Goal: Task Accomplishment & Management: Manage account settings

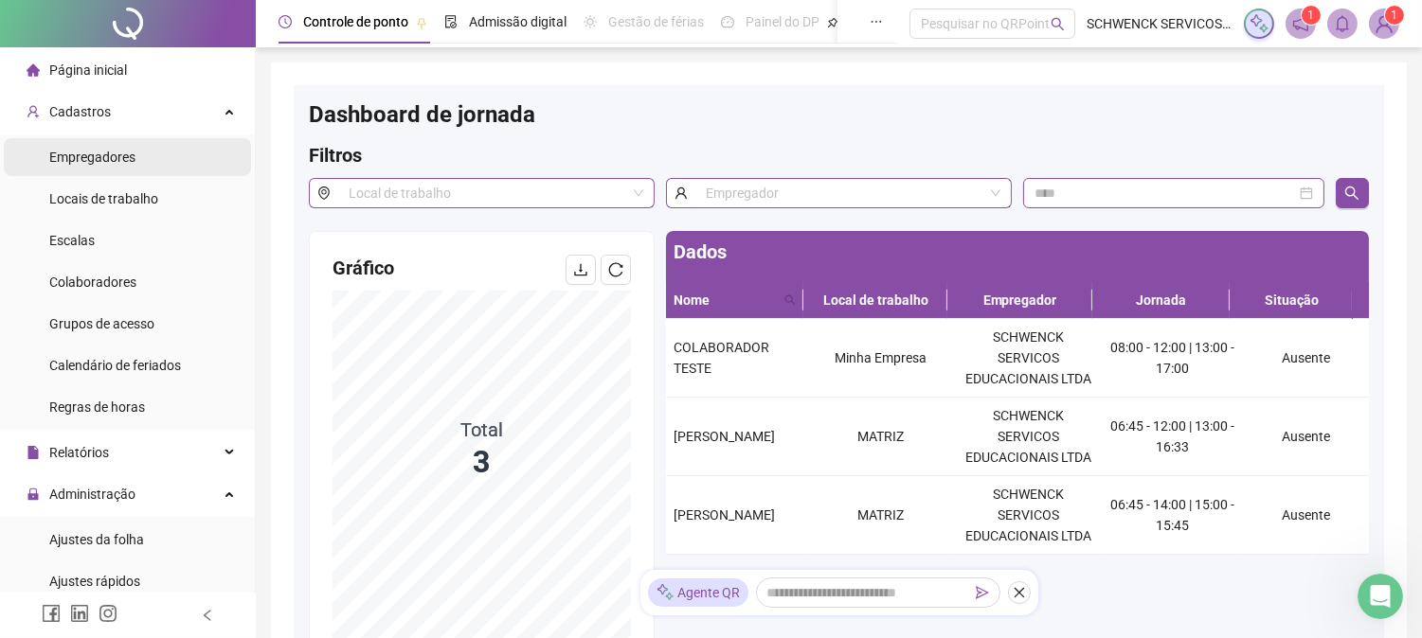
click at [67, 159] on span "Empregadores" at bounding box center [92, 157] width 86 height 15
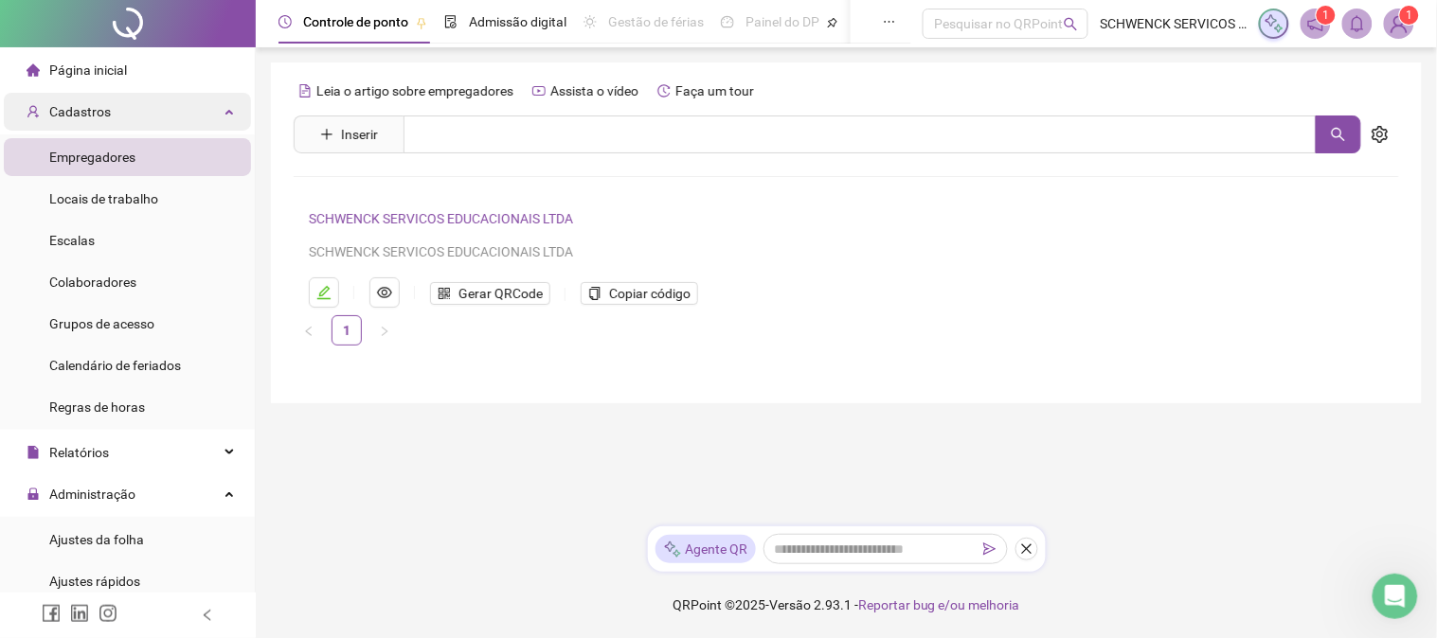
click at [95, 110] on span "Cadastros" at bounding box center [80, 111] width 62 height 15
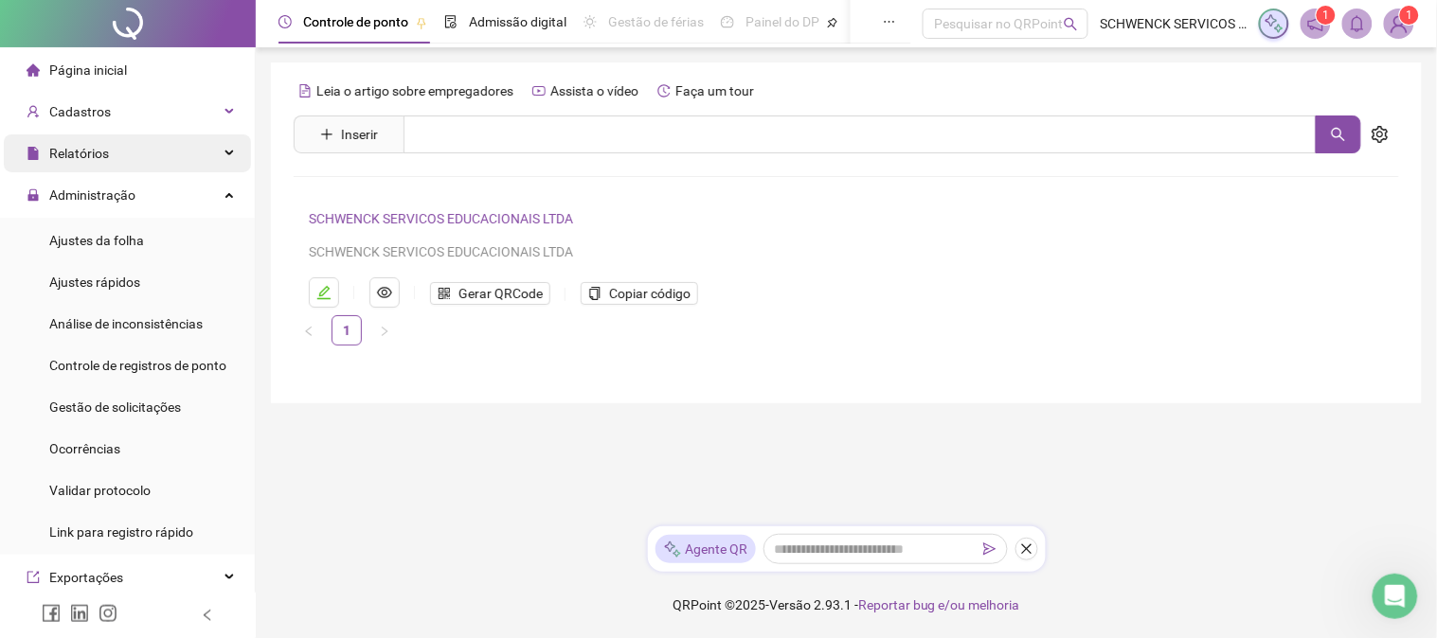
click at [131, 158] on div "Relatórios" at bounding box center [127, 154] width 247 height 38
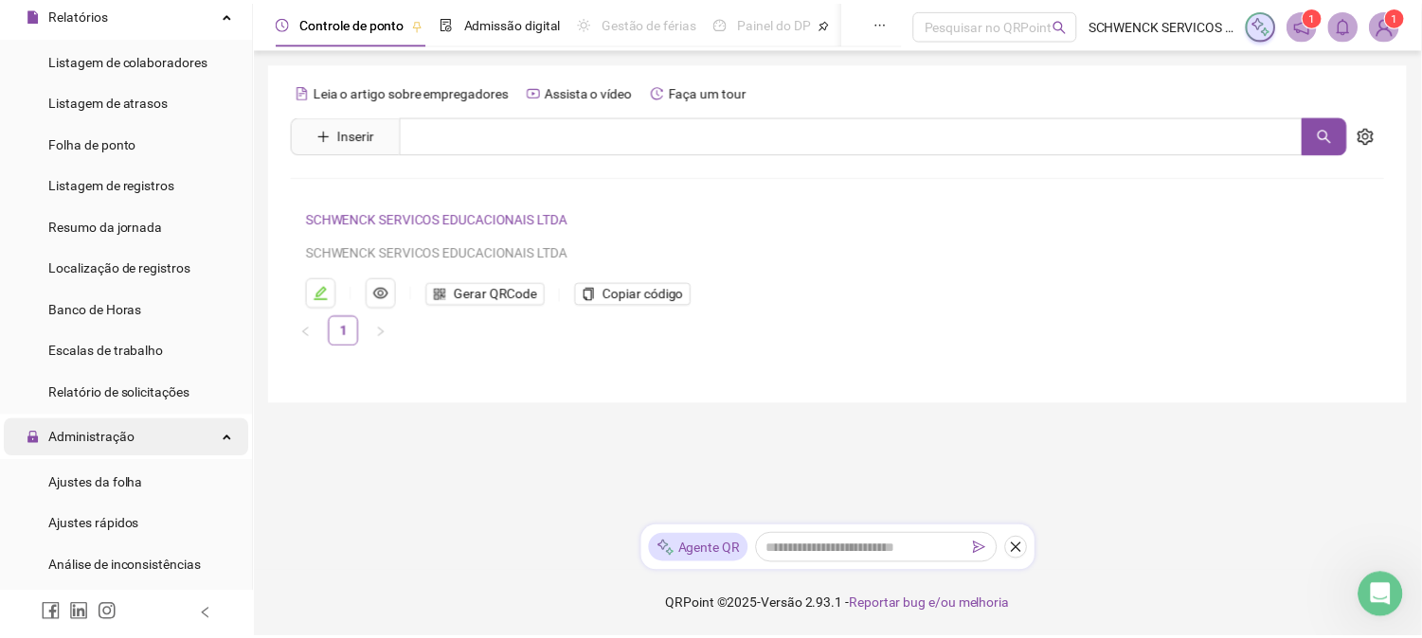
scroll to position [210, 0]
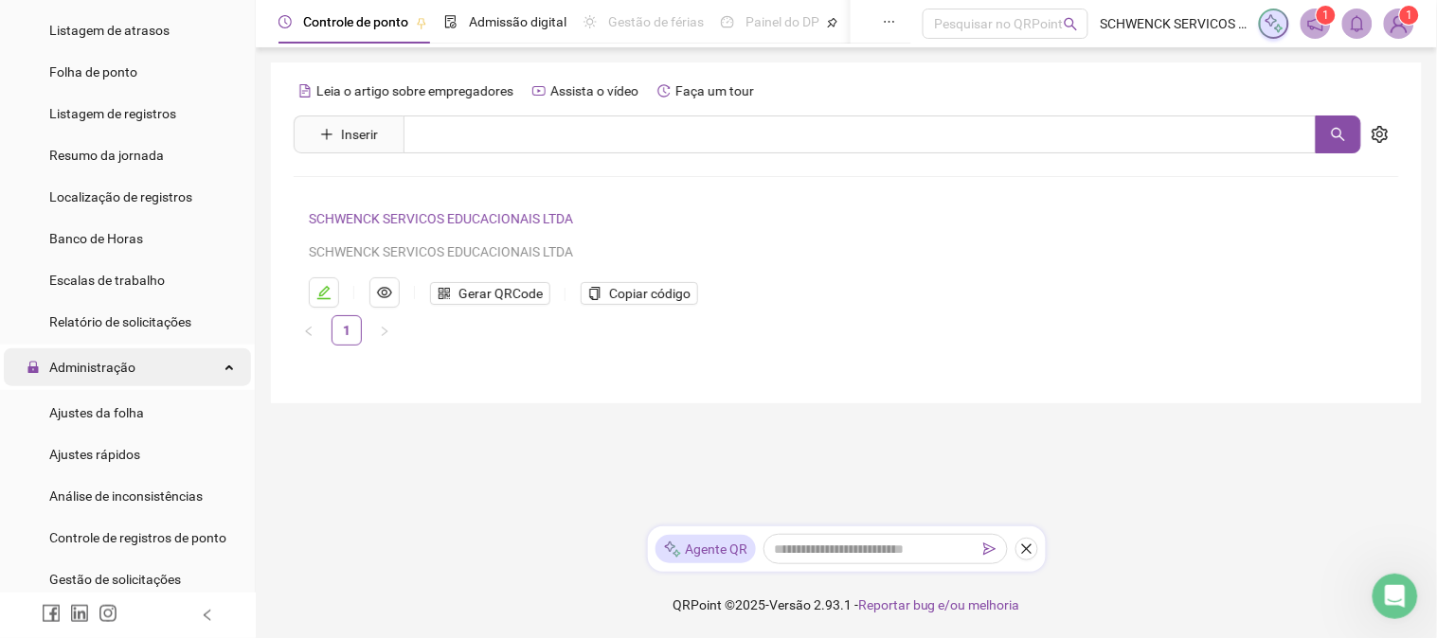
click at [134, 366] on div "Administração" at bounding box center [127, 368] width 247 height 38
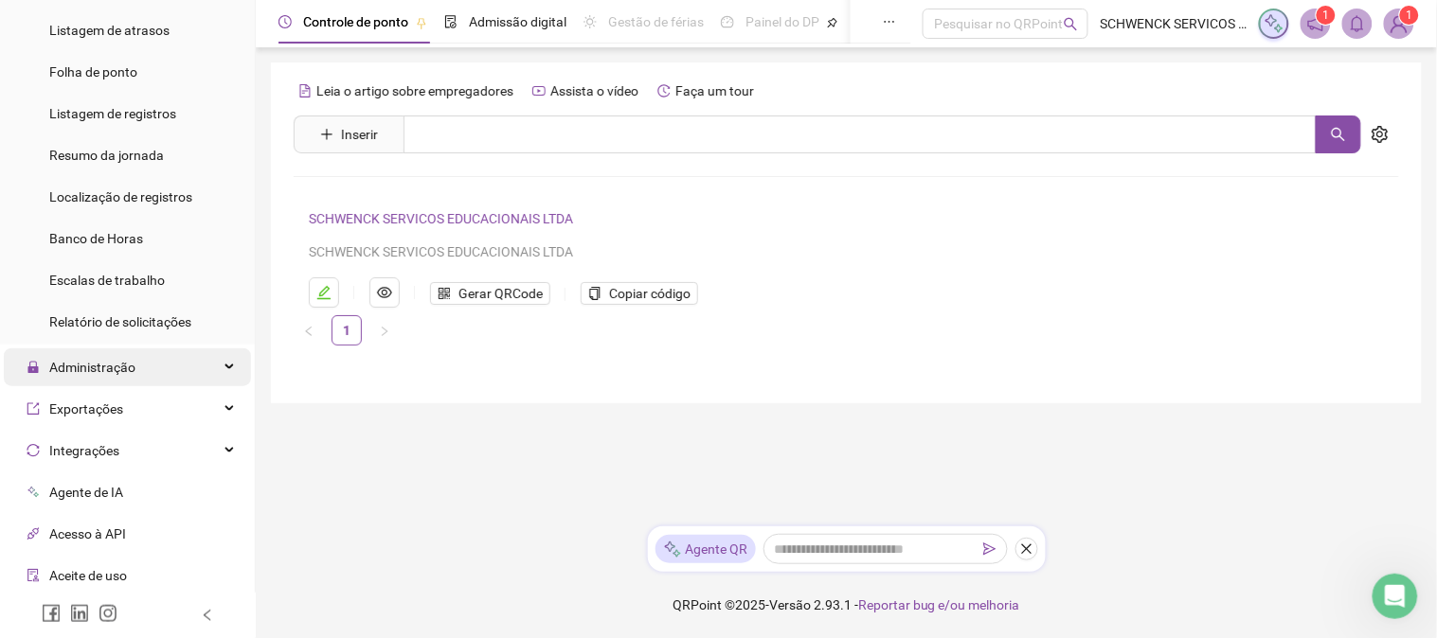
click at [115, 372] on span "Administração" at bounding box center [92, 367] width 86 height 15
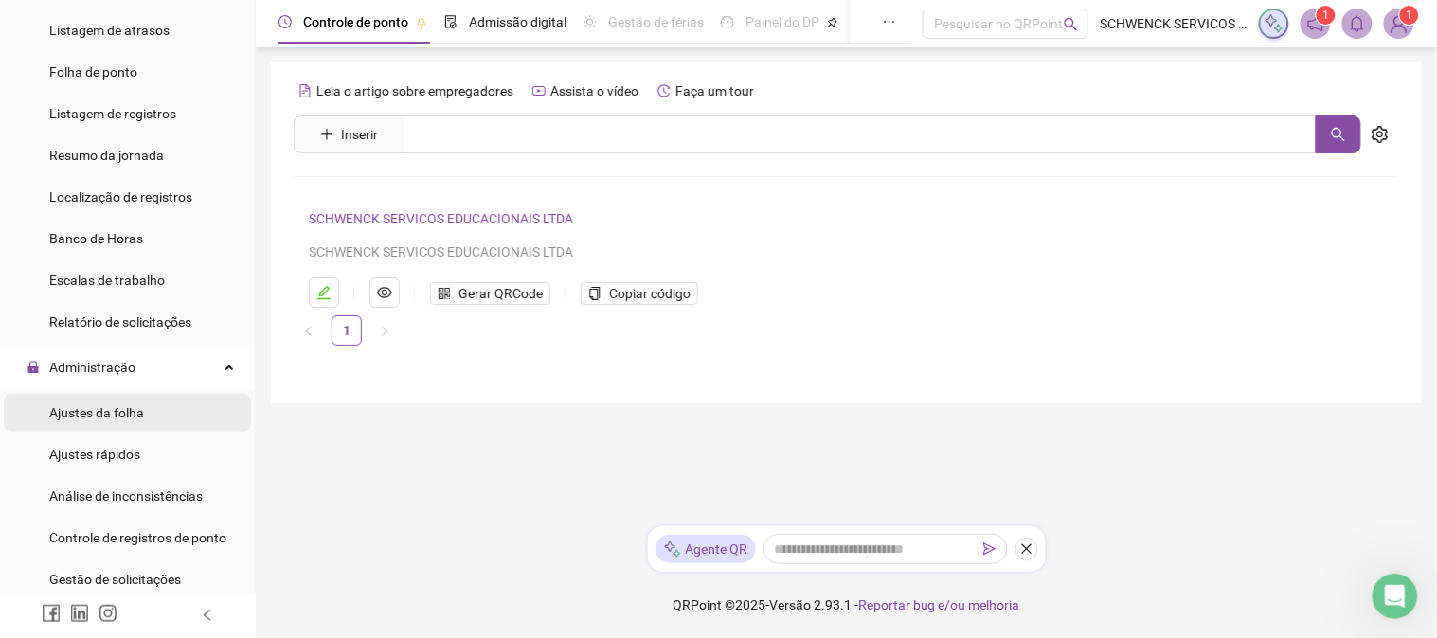
click at [135, 426] on div "Ajustes da folha" at bounding box center [96, 413] width 95 height 38
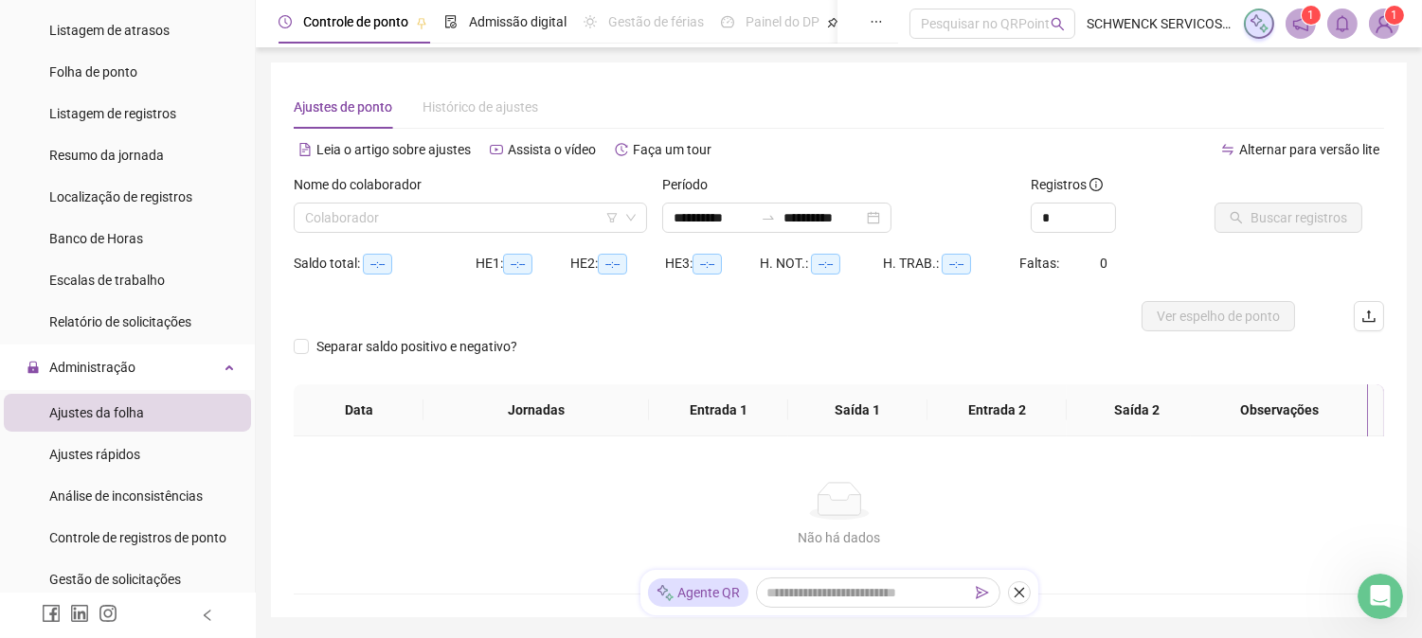
type input "**********"
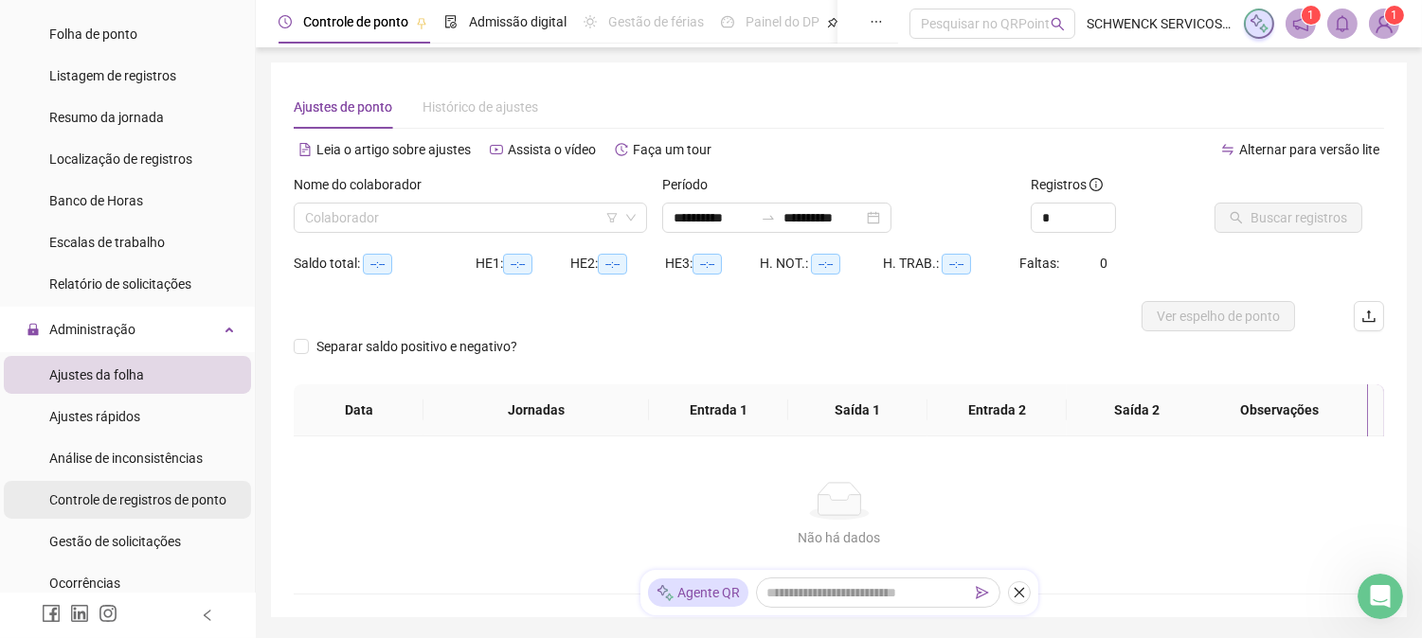
scroll to position [315, 0]
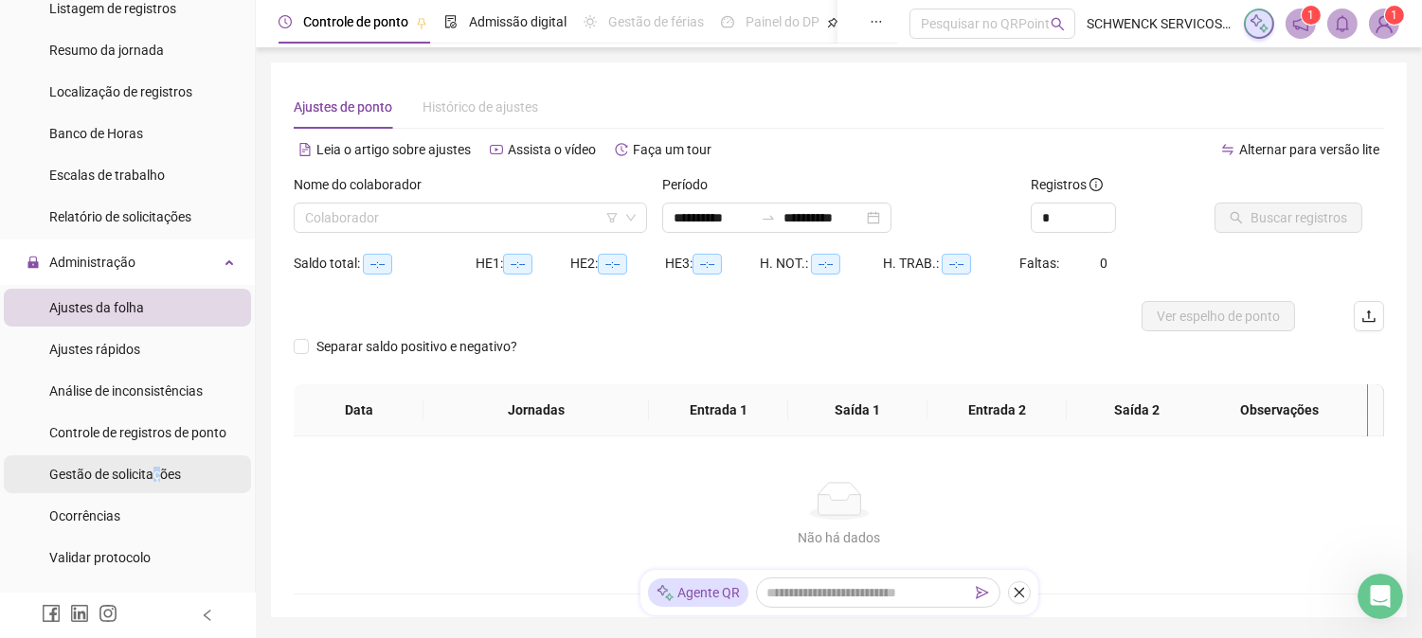
click at [155, 476] on span "Gestão de solicitações" at bounding box center [115, 474] width 132 height 15
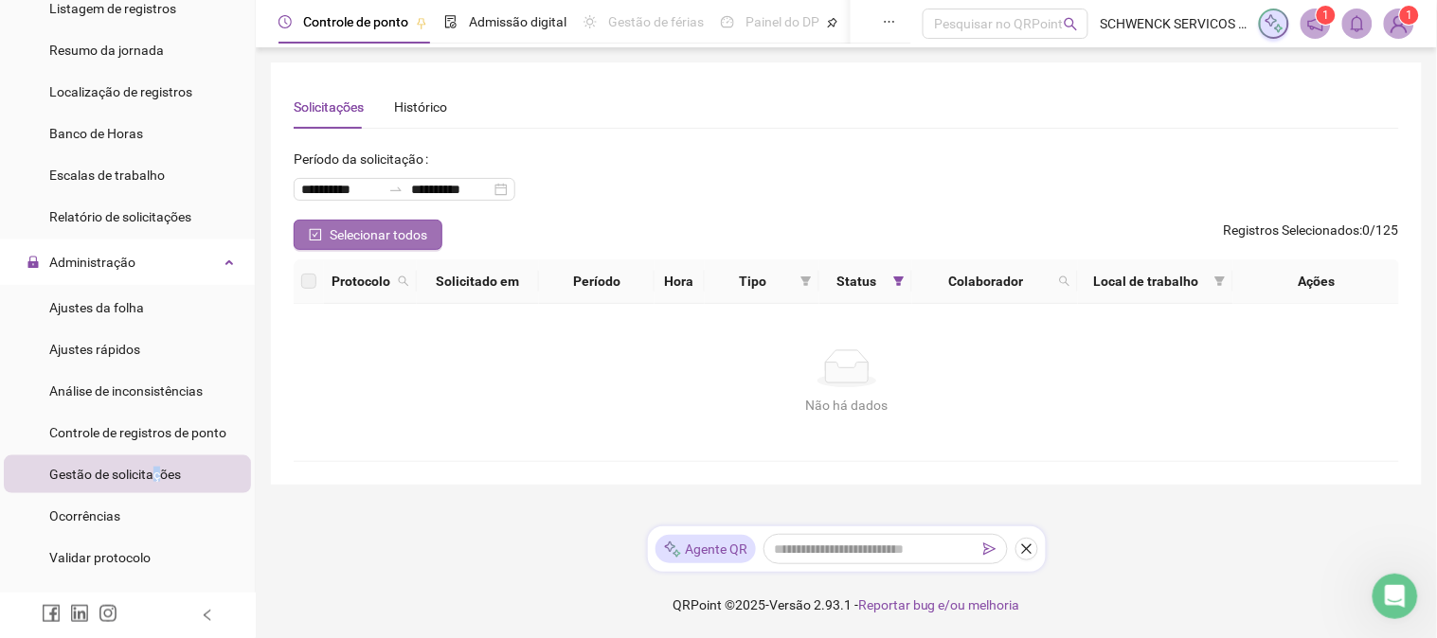
click at [409, 246] on button "Selecionar todos" at bounding box center [368, 235] width 149 height 30
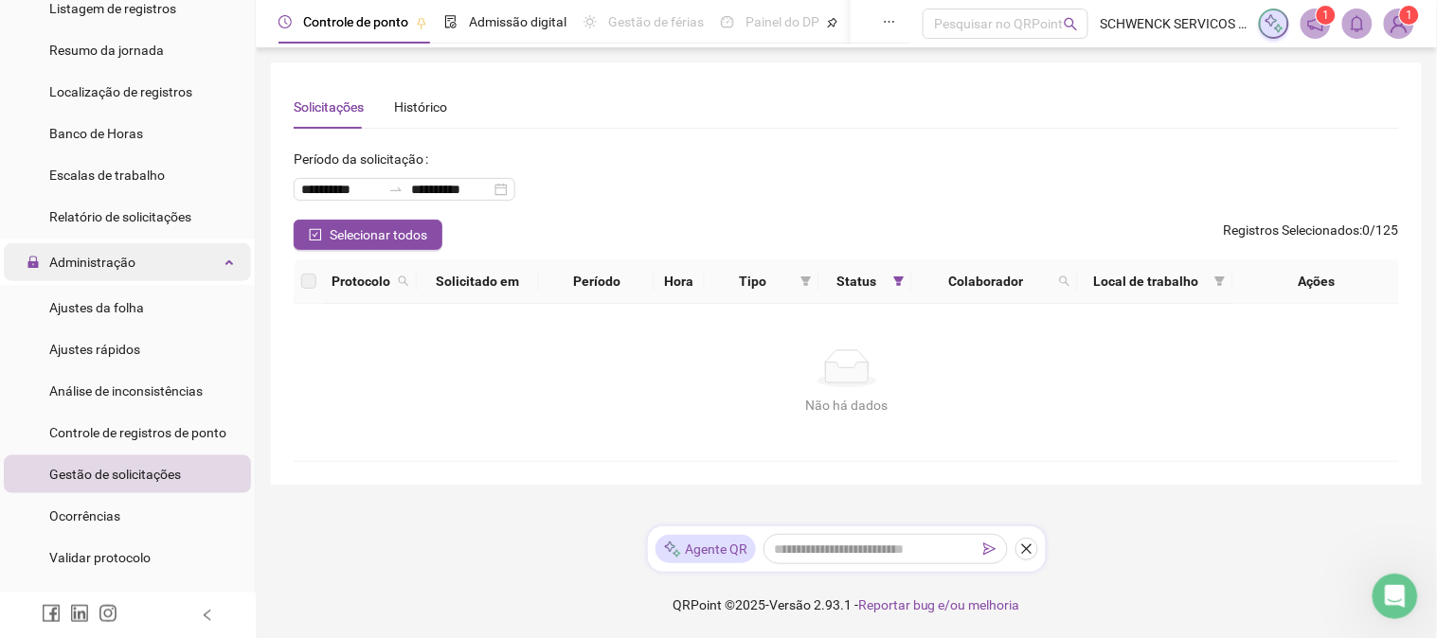
click at [107, 257] on span "Administração" at bounding box center [92, 262] width 86 height 15
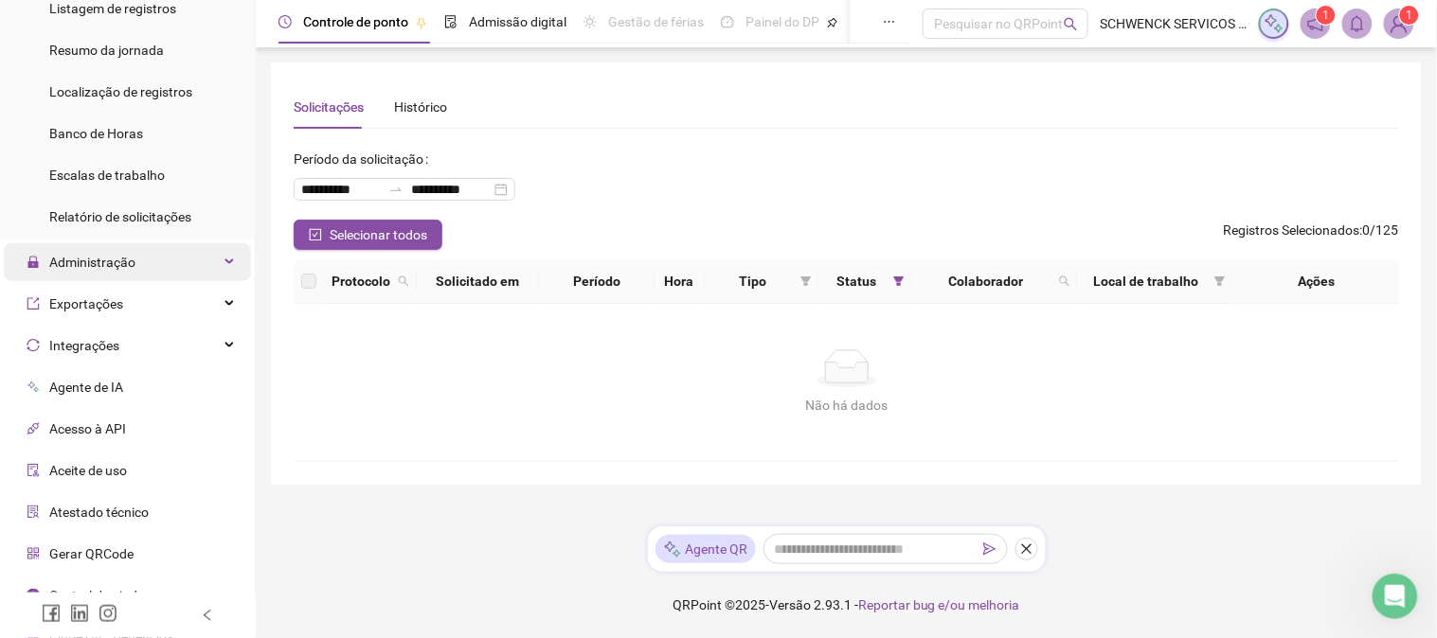
click at [120, 256] on span "Administração" at bounding box center [92, 262] width 86 height 15
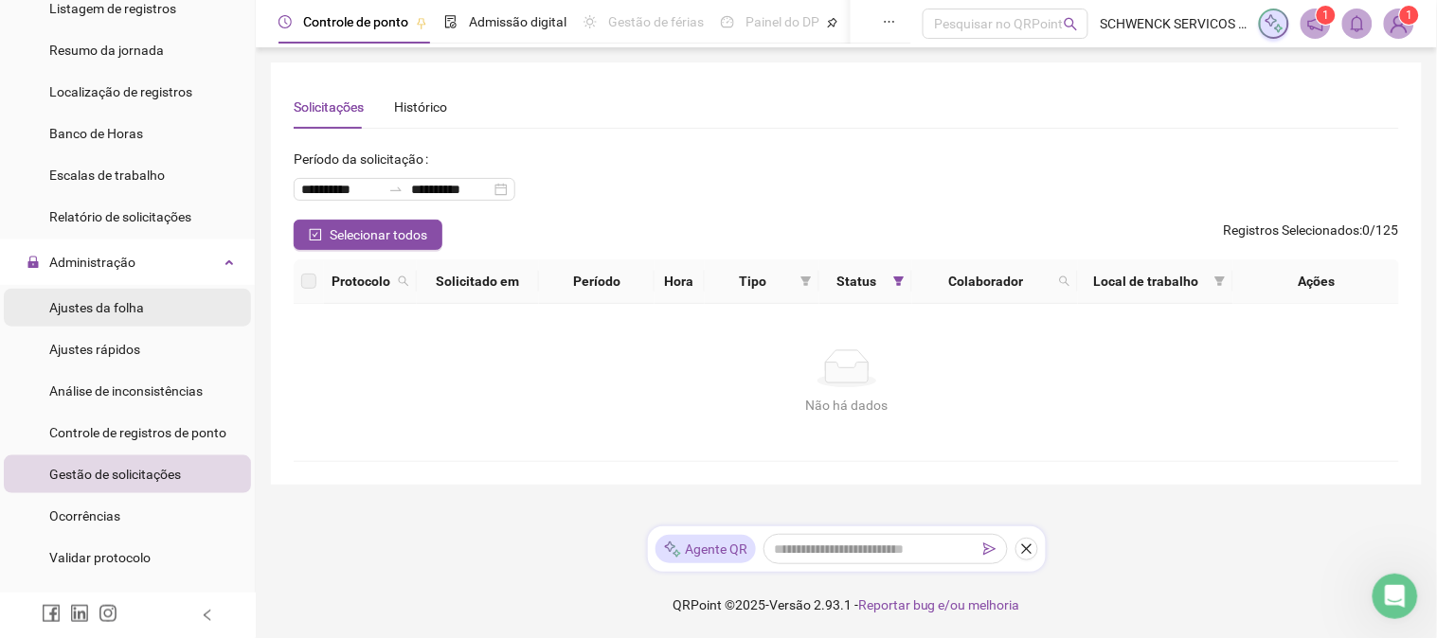
click at [133, 307] on span "Ajustes da folha" at bounding box center [96, 307] width 95 height 15
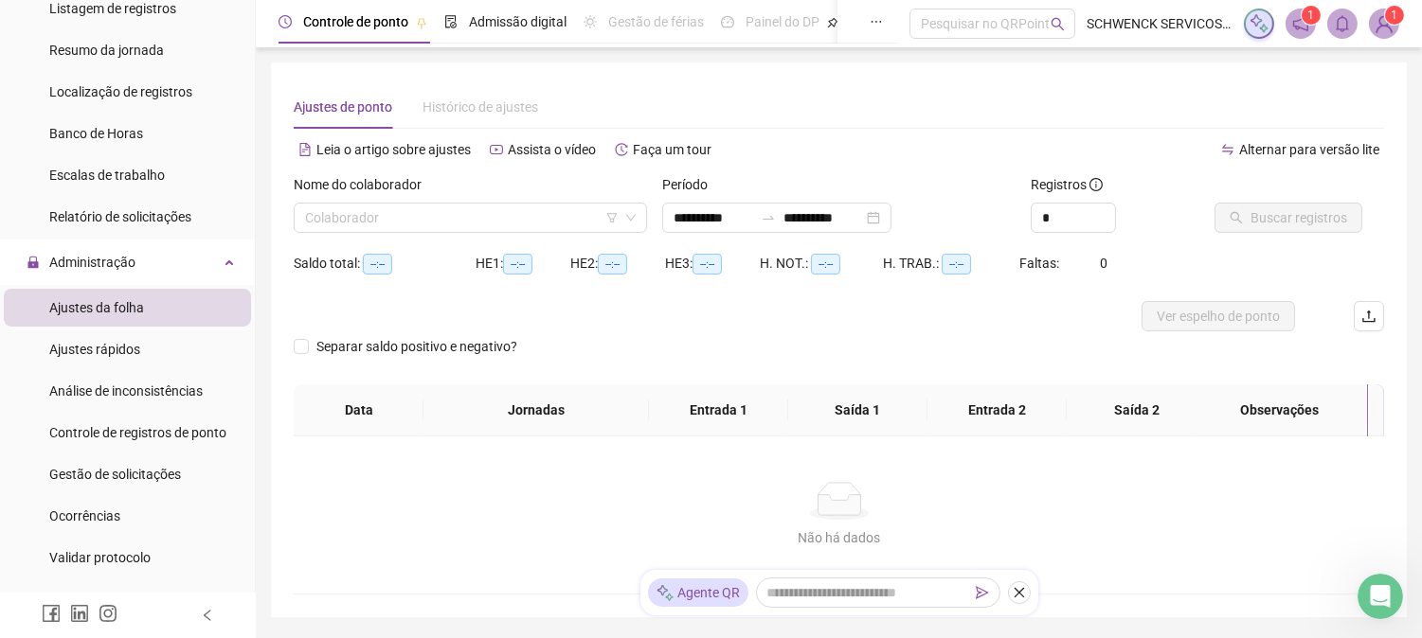
type input "**********"
click at [489, 215] on input "search" at bounding box center [462, 218] width 314 height 28
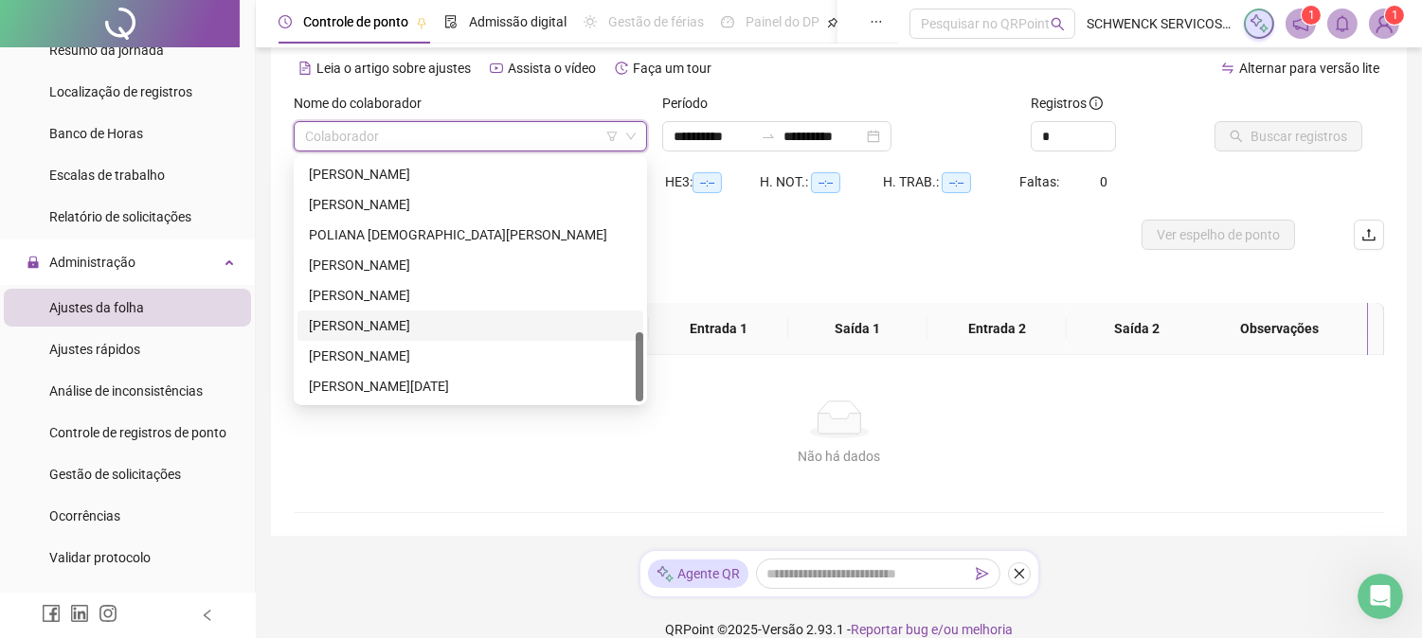
scroll to position [106, 0]
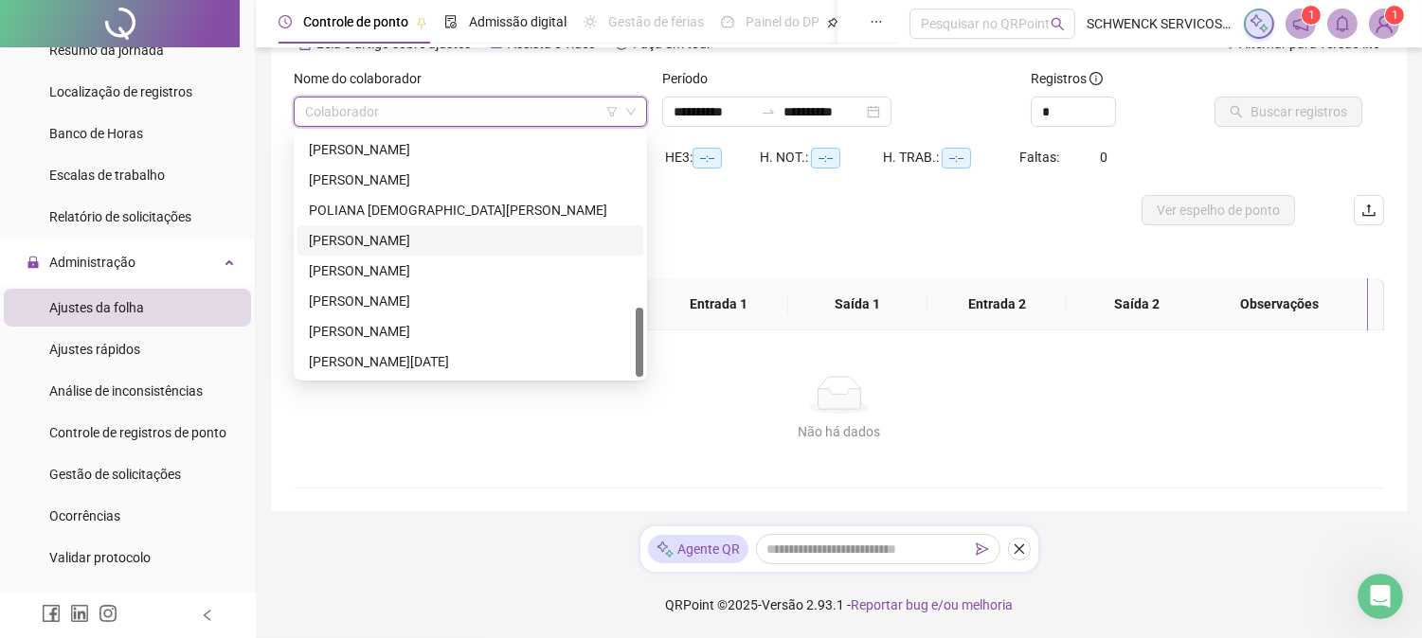
click at [386, 228] on div "[PERSON_NAME]" at bounding box center [470, 240] width 346 height 30
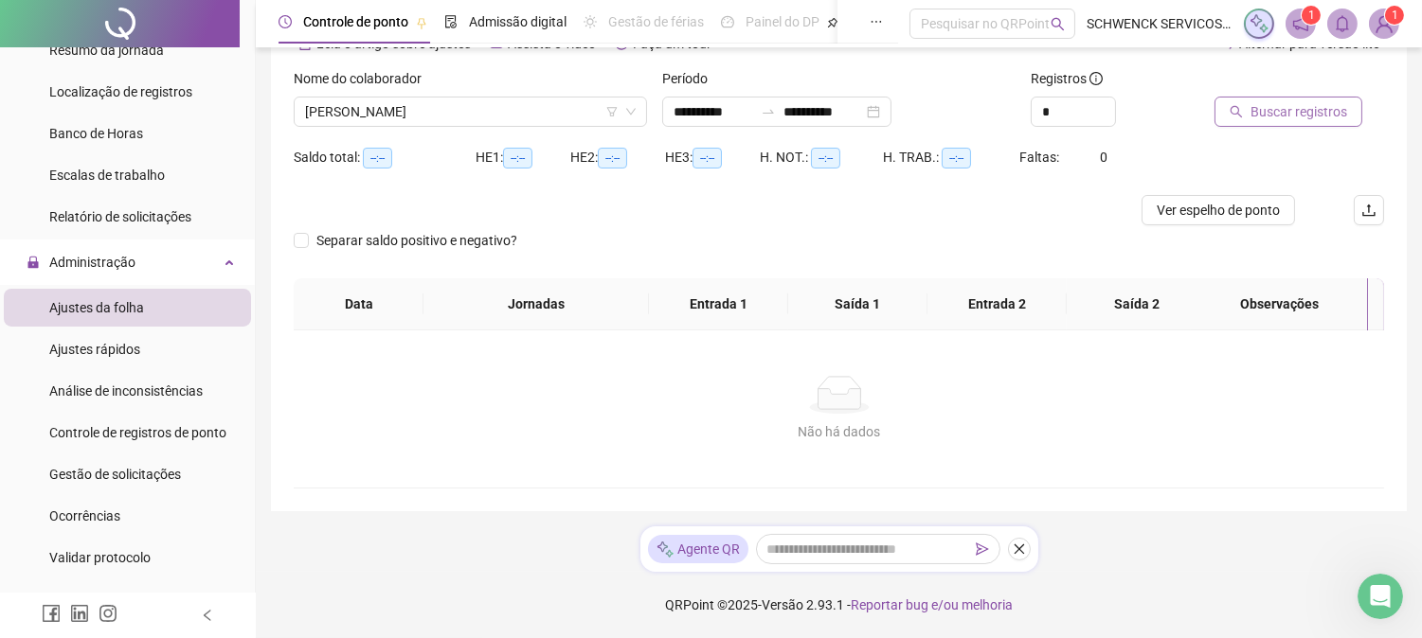
click at [1331, 126] on button "Buscar registros" at bounding box center [1288, 112] width 148 height 30
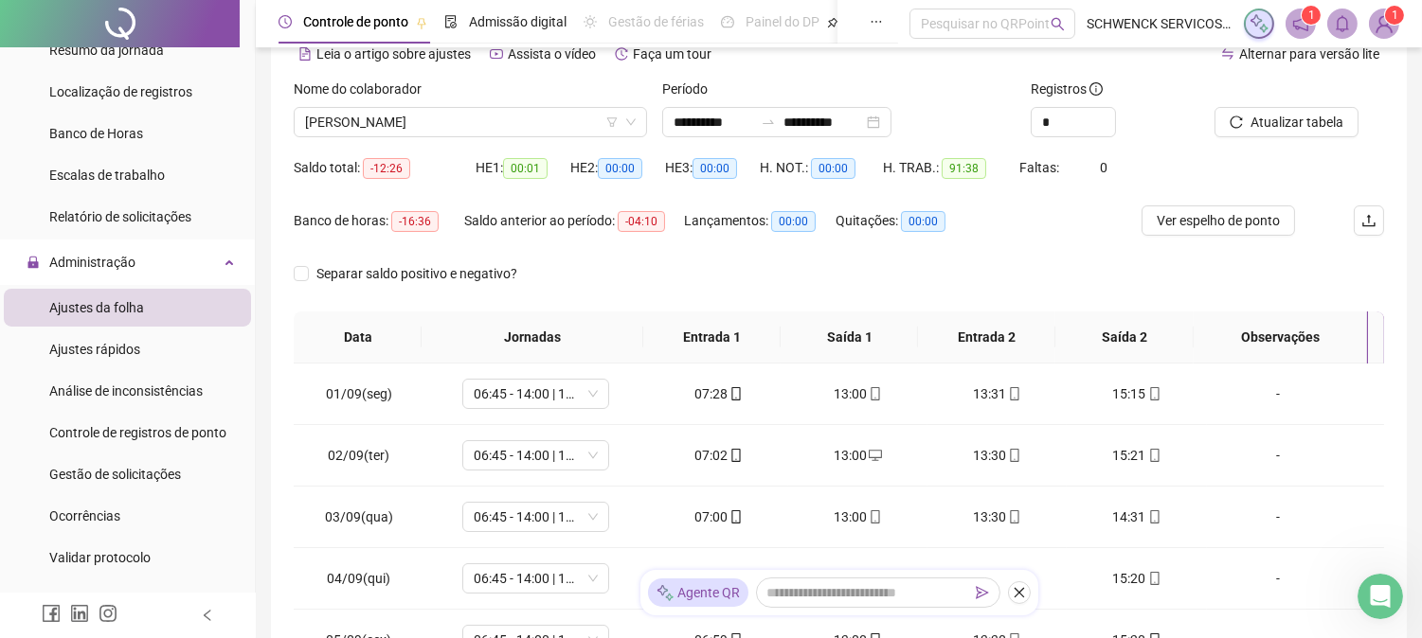
scroll to position [59, 0]
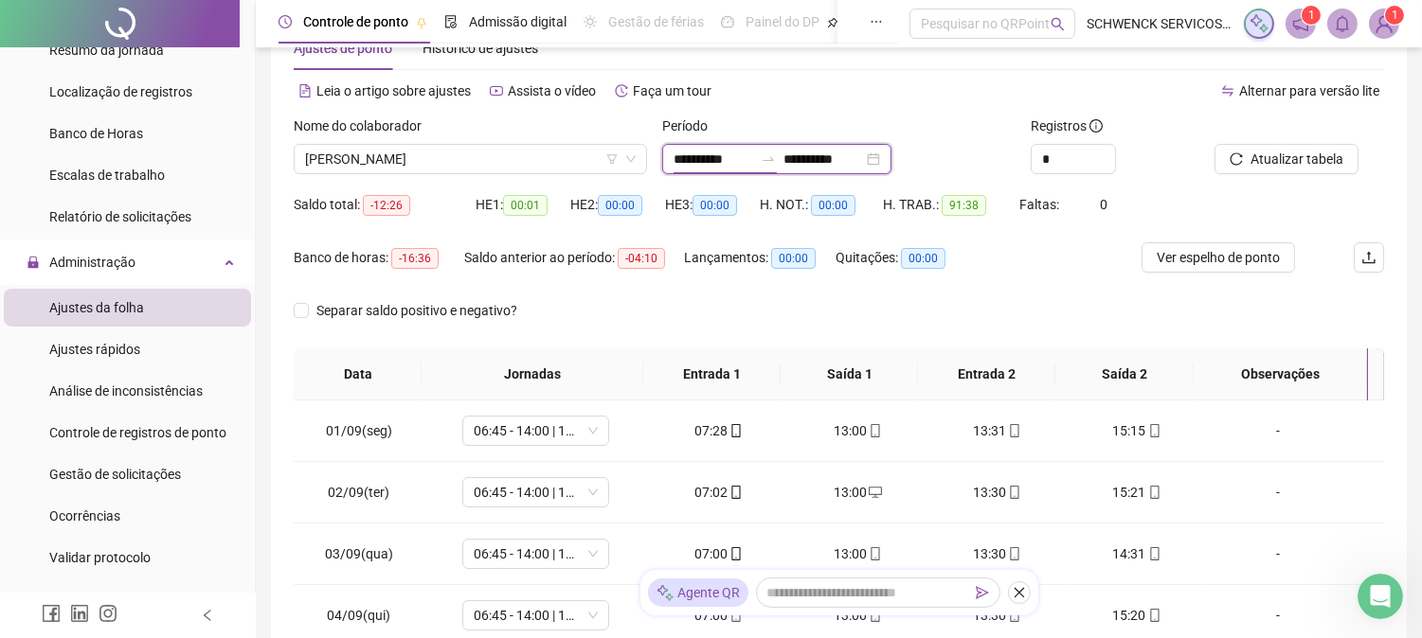
click at [701, 166] on input "**********" at bounding box center [713, 159] width 80 height 21
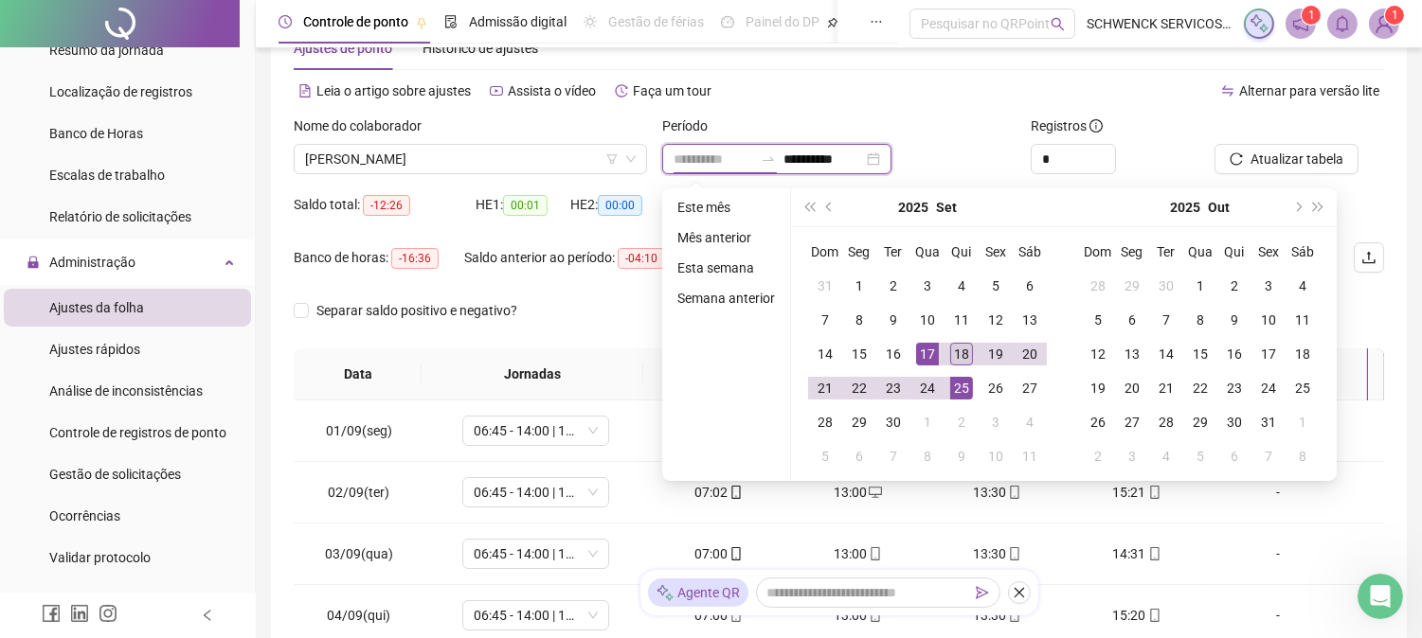
type input "**********"
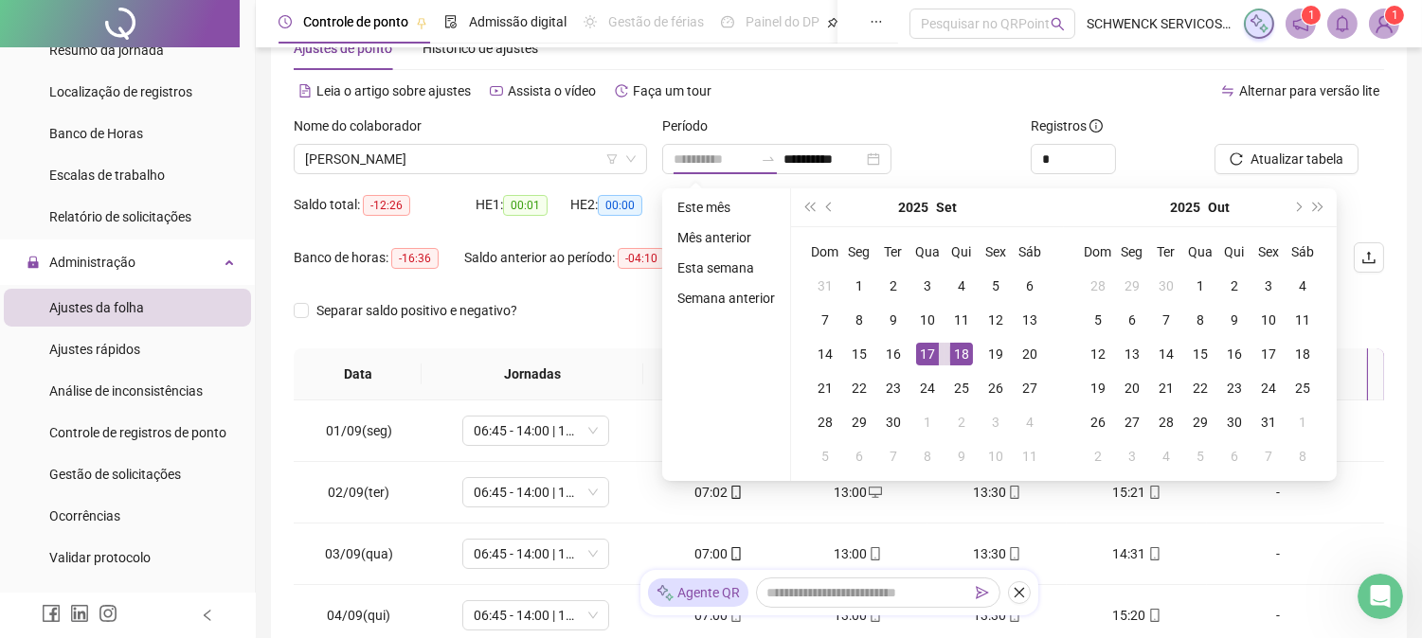
click at [961, 352] on div "18" at bounding box center [961, 354] width 23 height 23
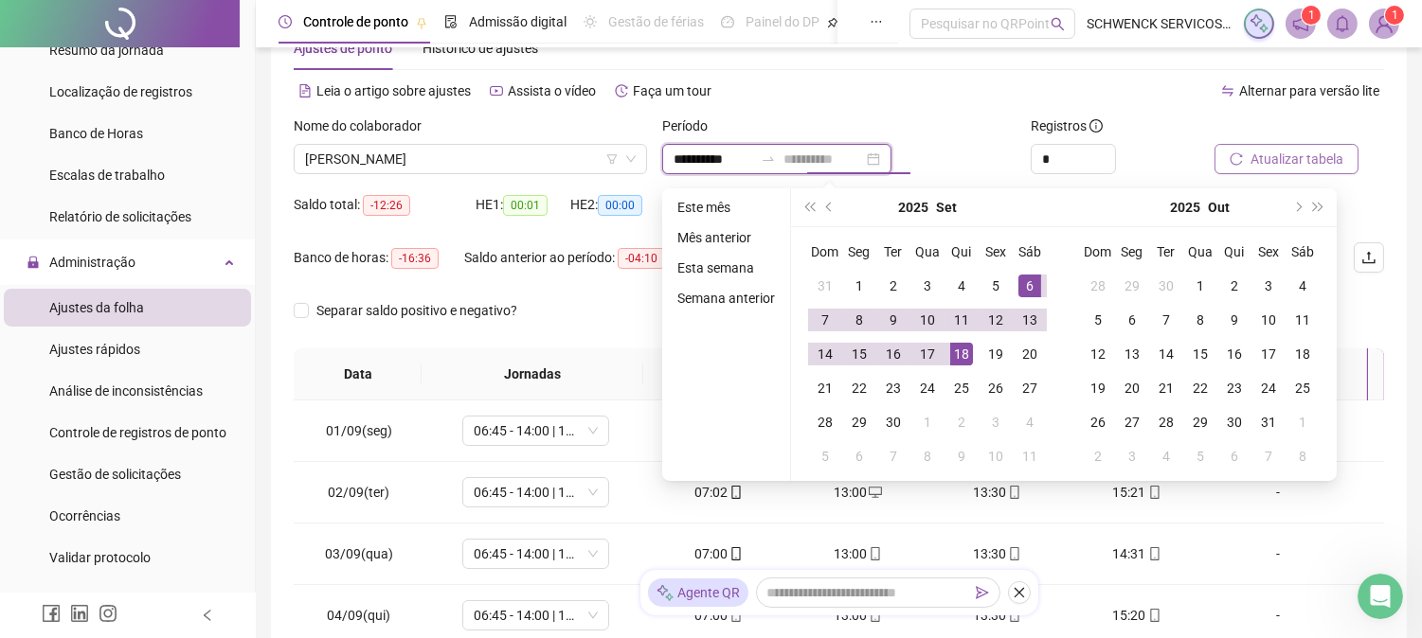
type input "**********"
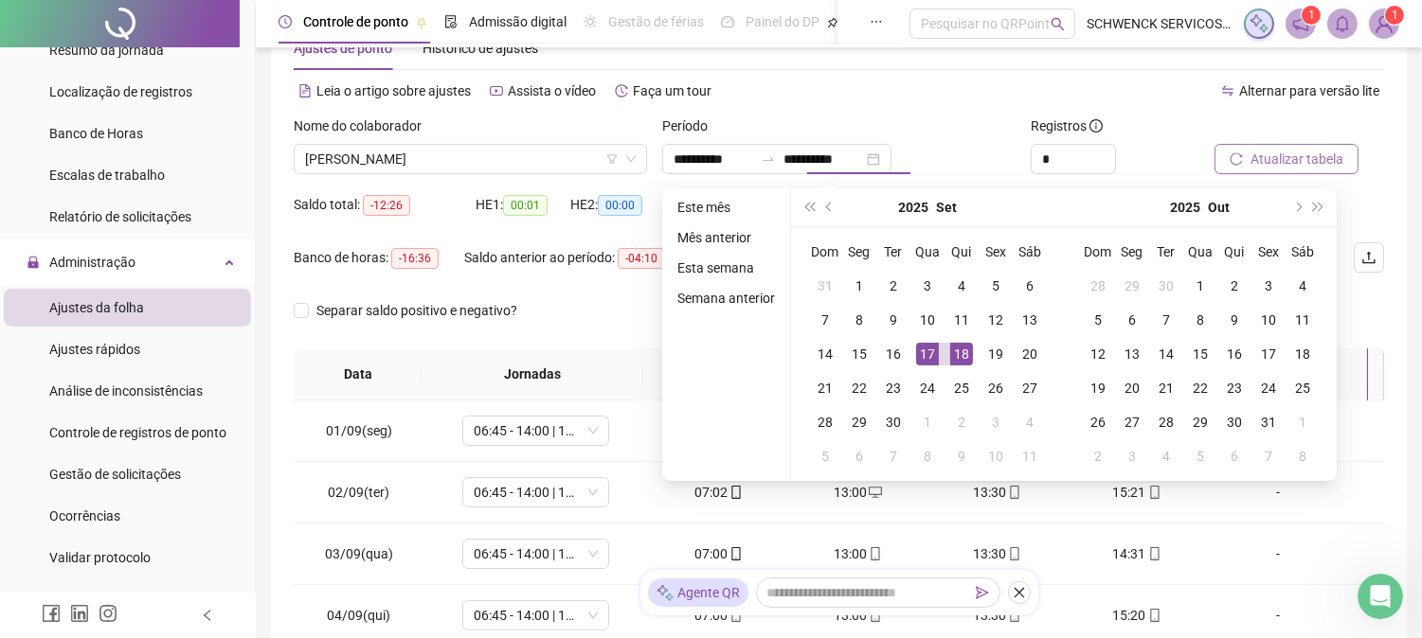
type input "**********"
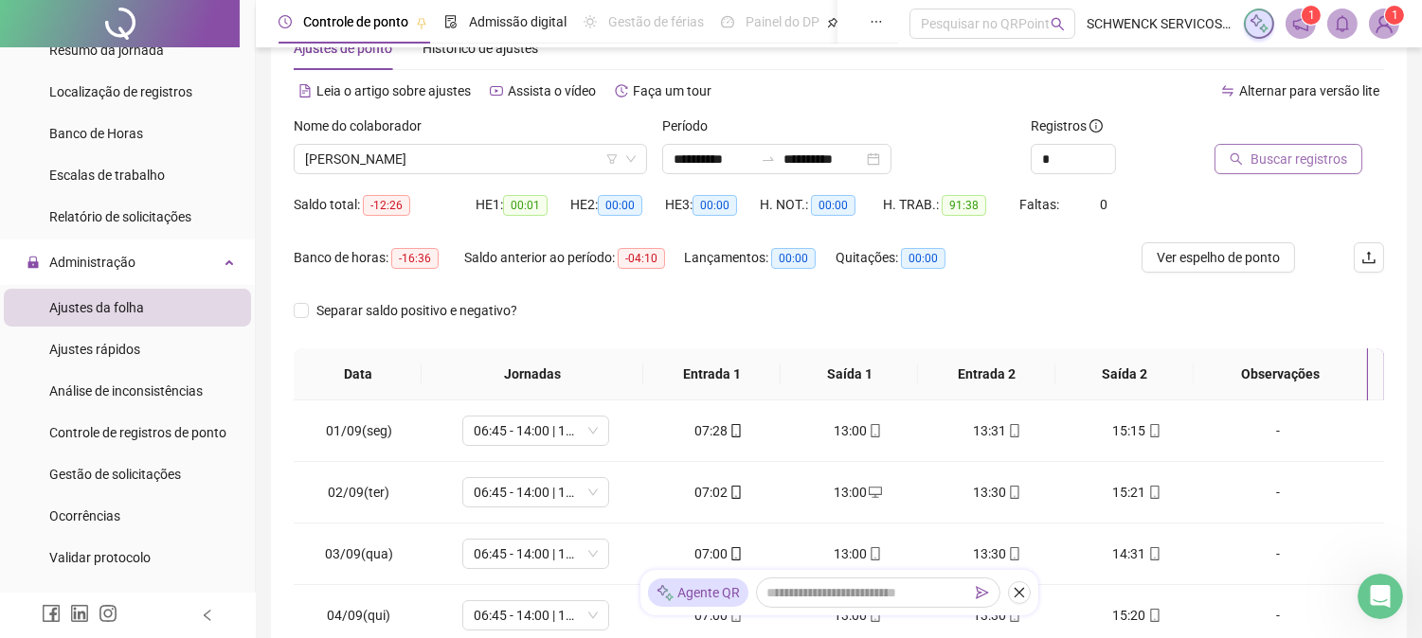
click at [1290, 161] on span "Buscar registros" at bounding box center [1298, 159] width 97 height 21
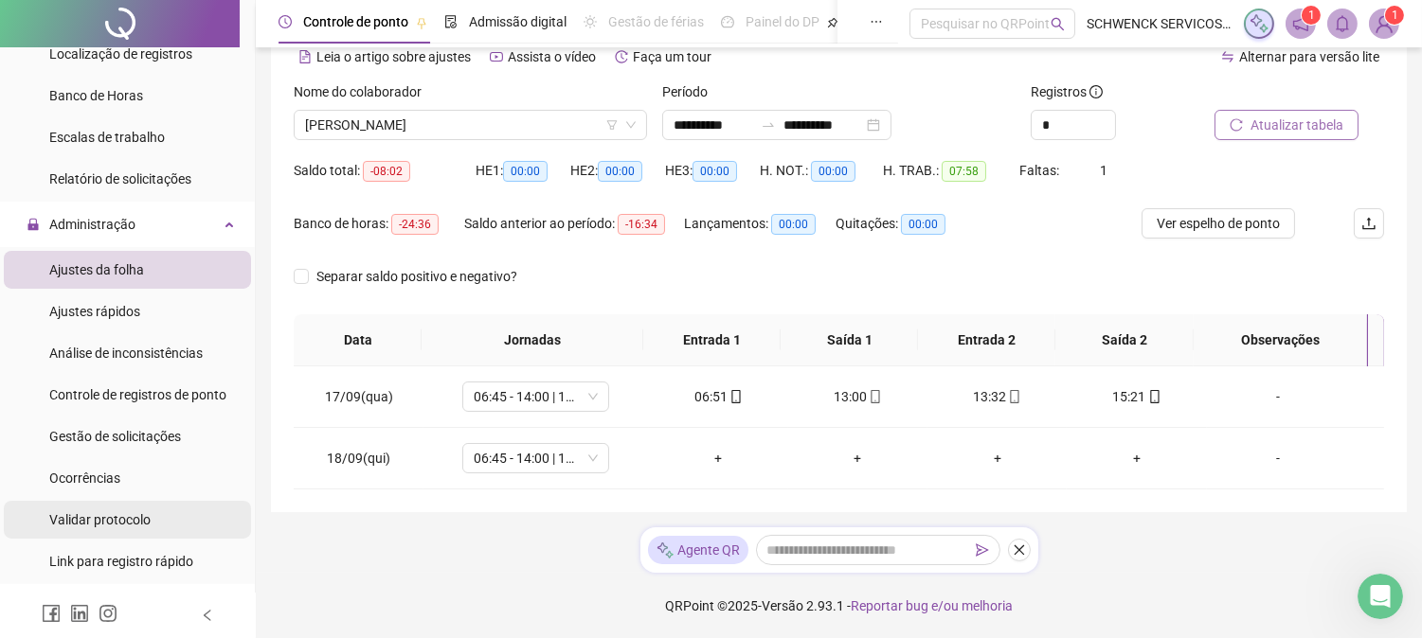
scroll to position [421, 0]
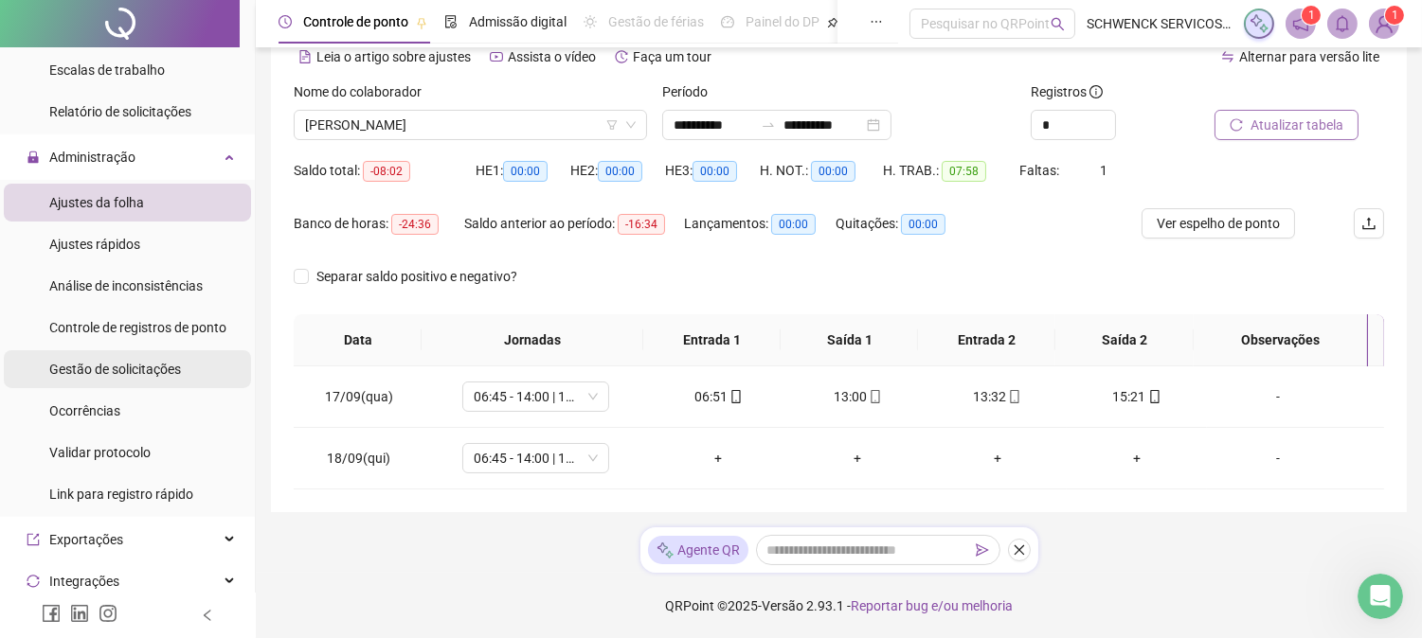
click at [146, 372] on span "Gestão de solicitações" at bounding box center [115, 369] width 132 height 15
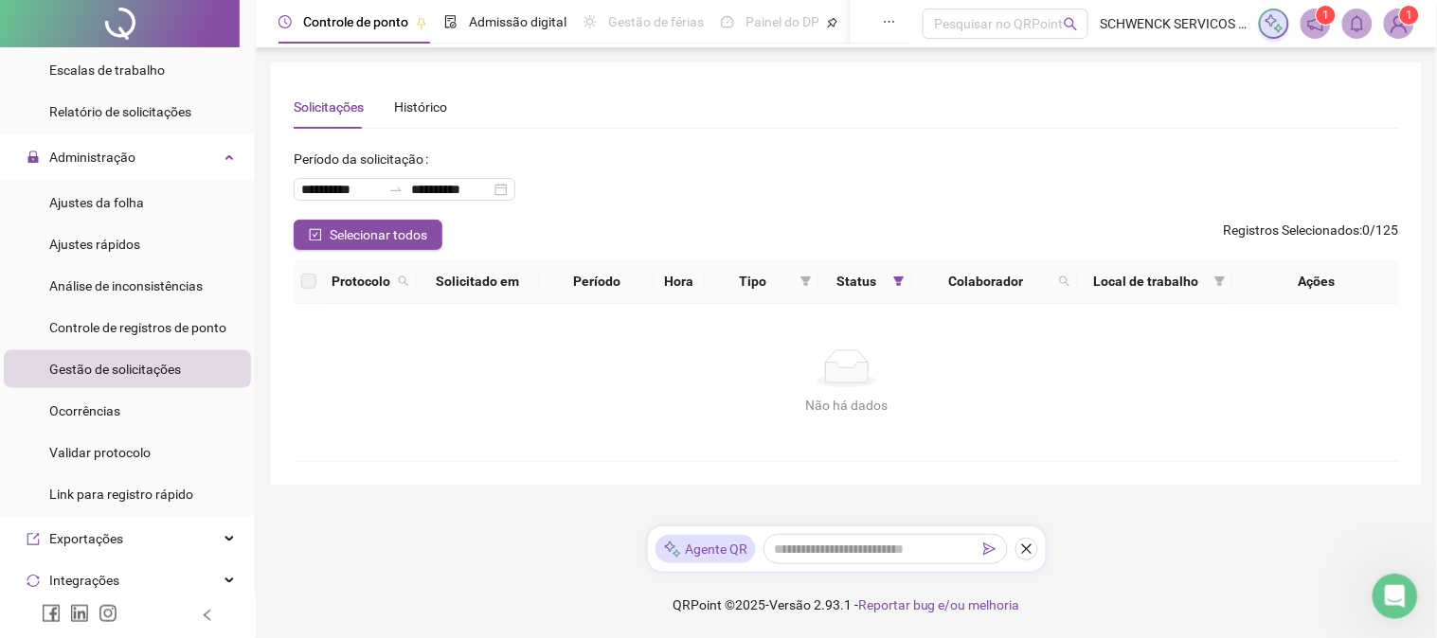
click at [162, 371] on span "Gestão de solicitações" at bounding box center [115, 369] width 132 height 15
click at [165, 282] on span "Análise de inconsistências" at bounding box center [125, 285] width 153 height 15
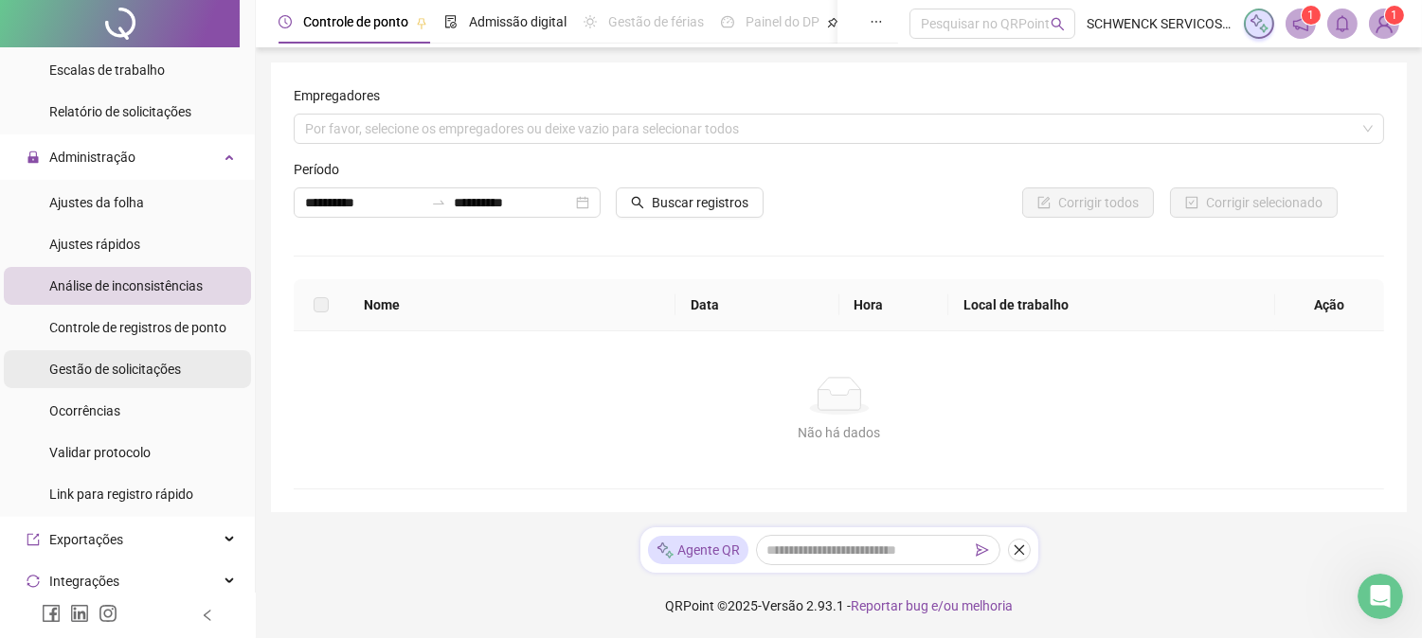
click at [186, 364] on li "Gestão de solicitações" at bounding box center [127, 369] width 247 height 38
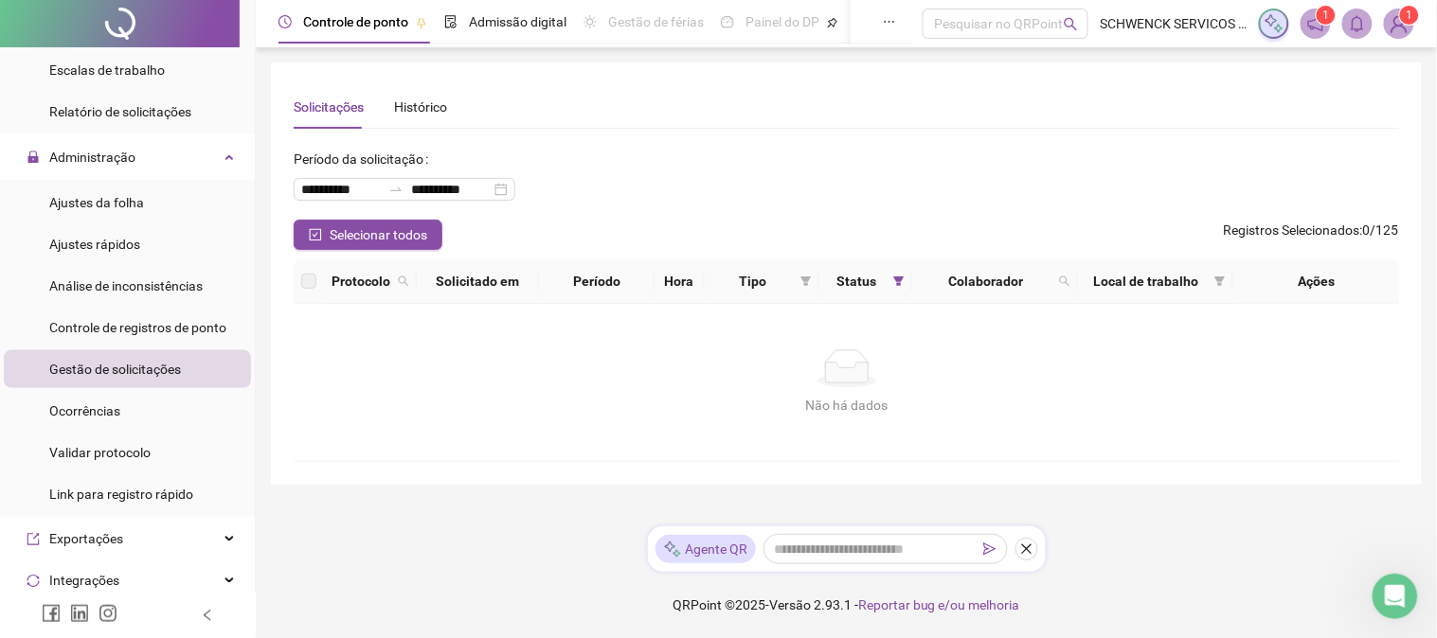
click at [153, 362] on span "Gestão de solicitações" at bounding box center [115, 369] width 132 height 15
click at [128, 202] on span "Ajustes da folha" at bounding box center [96, 202] width 95 height 15
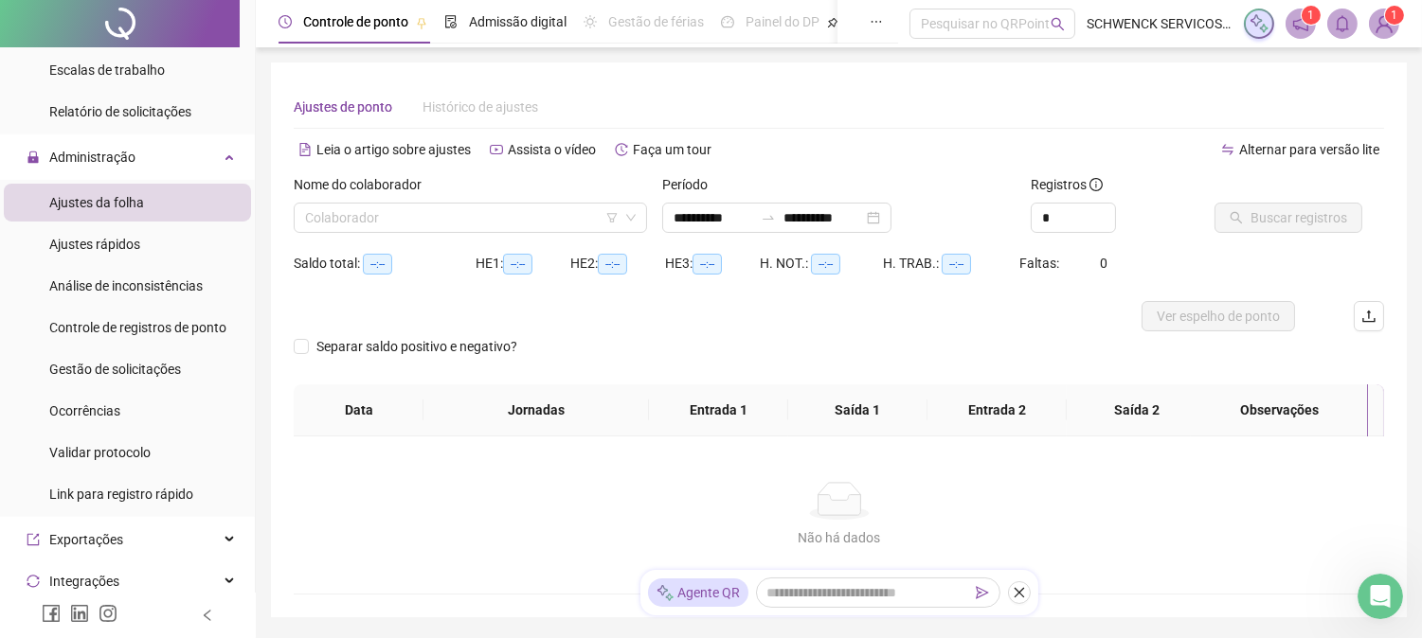
type input "**********"
click at [98, 405] on span "Ocorrências" at bounding box center [84, 411] width 71 height 15
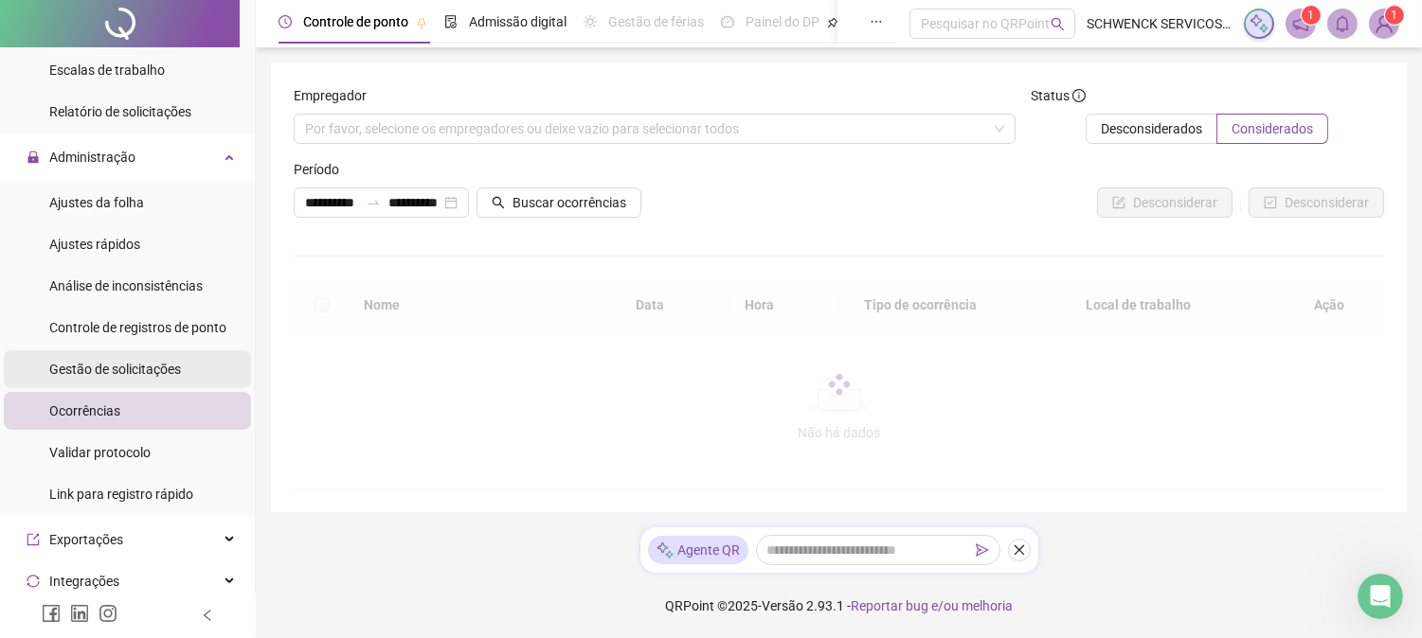
click at [143, 362] on span "Gestão de solicitações" at bounding box center [115, 369] width 132 height 15
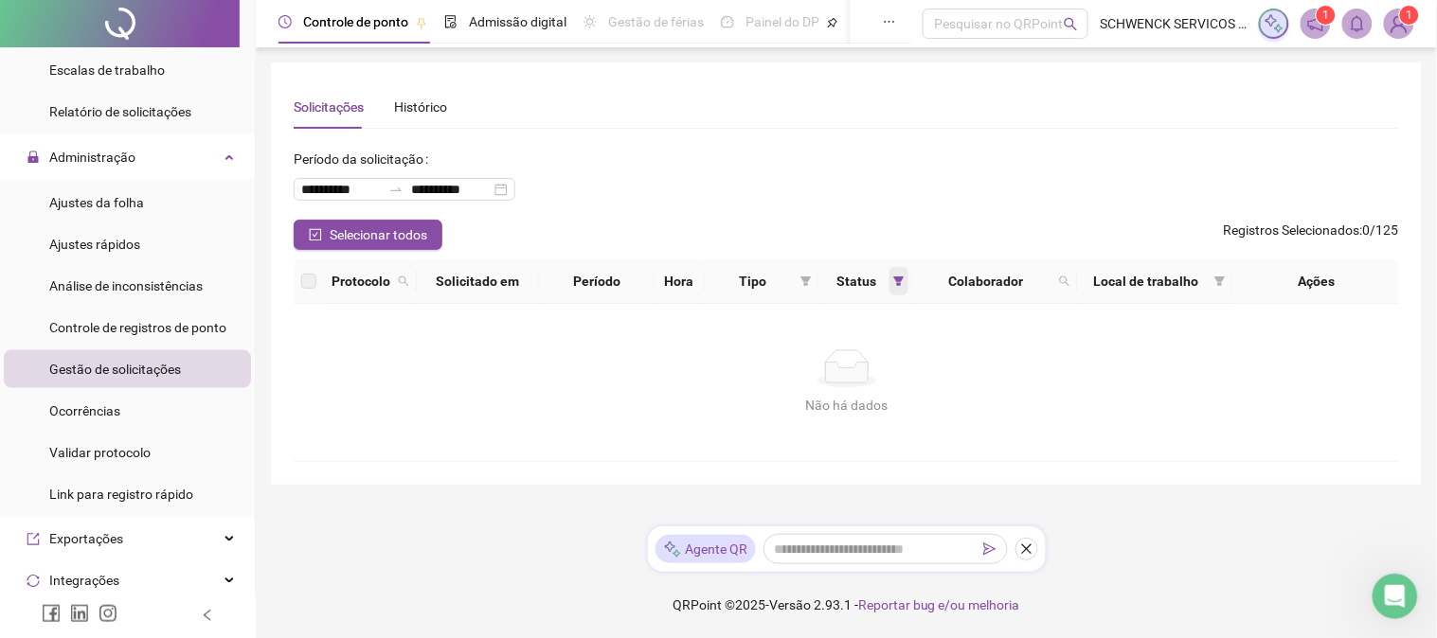
click at [895, 272] on span at bounding box center [898, 281] width 19 height 28
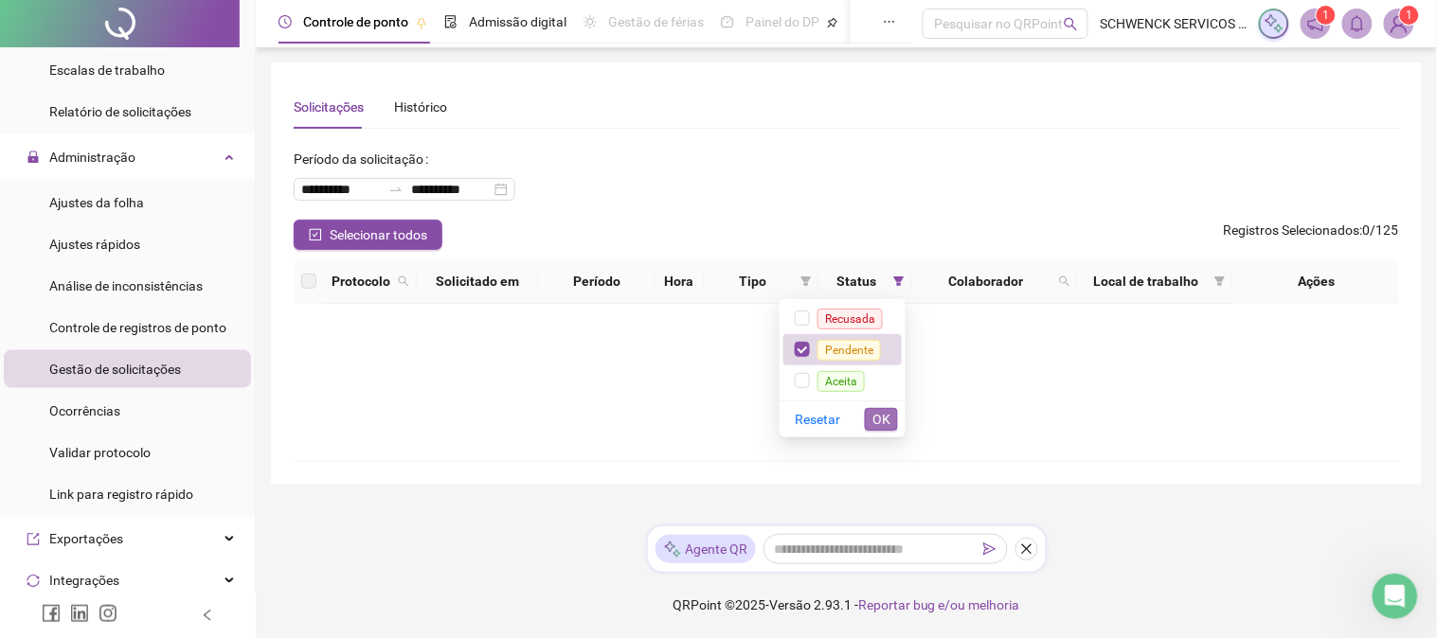
click at [876, 422] on span "OK" at bounding box center [881, 419] width 18 height 21
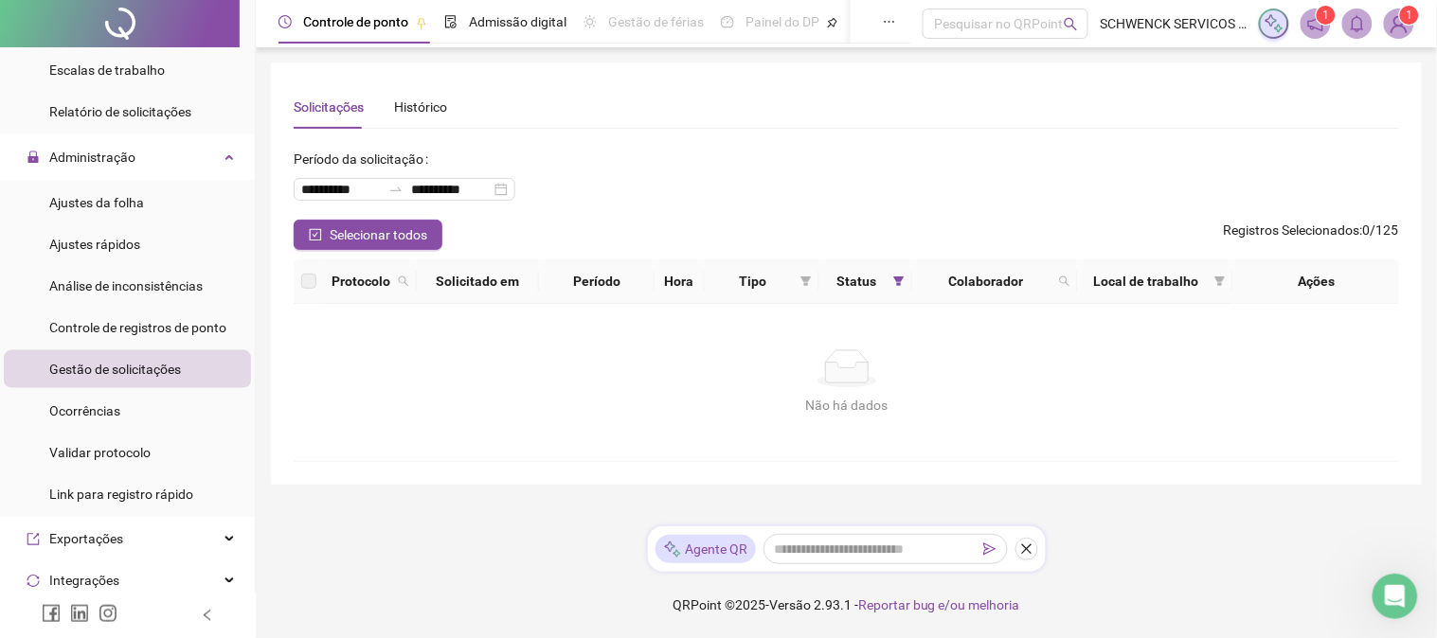
click at [750, 287] on span "Tipo" at bounding box center [752, 281] width 81 height 21
click at [129, 347] on ul "Ajustes da folha Ajustes rápidos Análise de inconsistências Controle de registr…" at bounding box center [127, 348] width 255 height 337
click at [153, 320] on span "Controle de registros de ponto" at bounding box center [137, 327] width 177 height 15
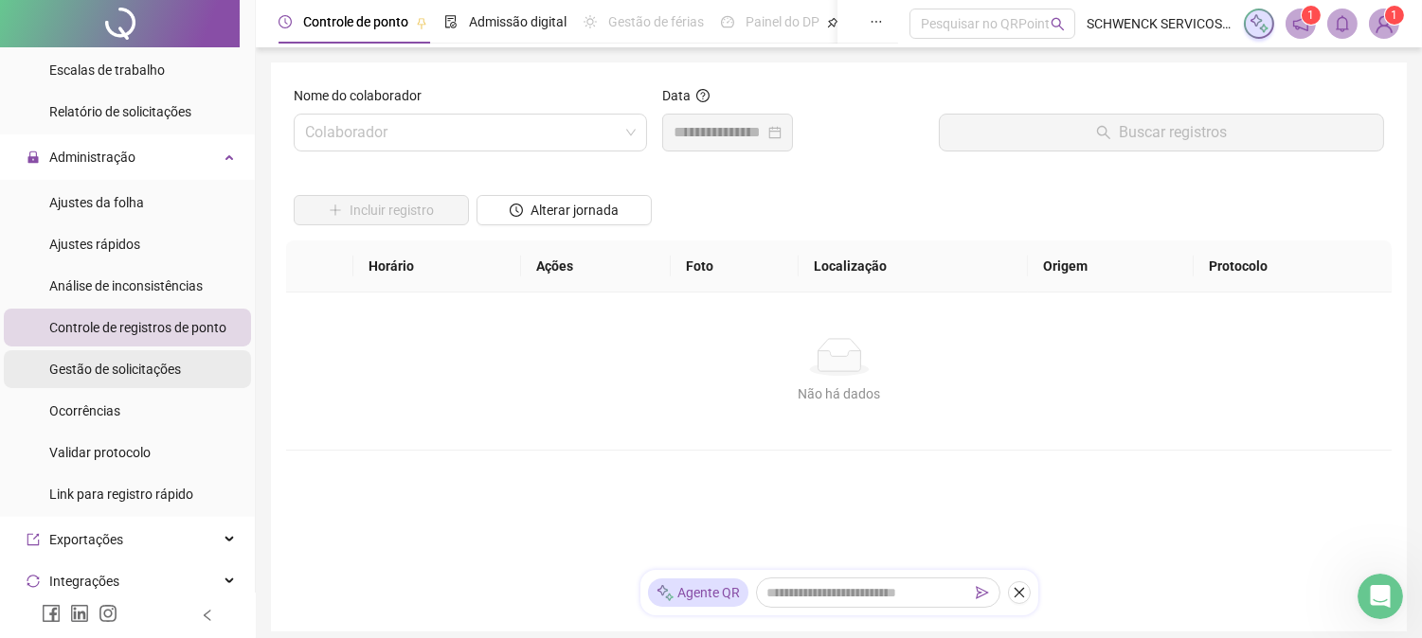
click at [145, 365] on span "Gestão de solicitações" at bounding box center [115, 369] width 132 height 15
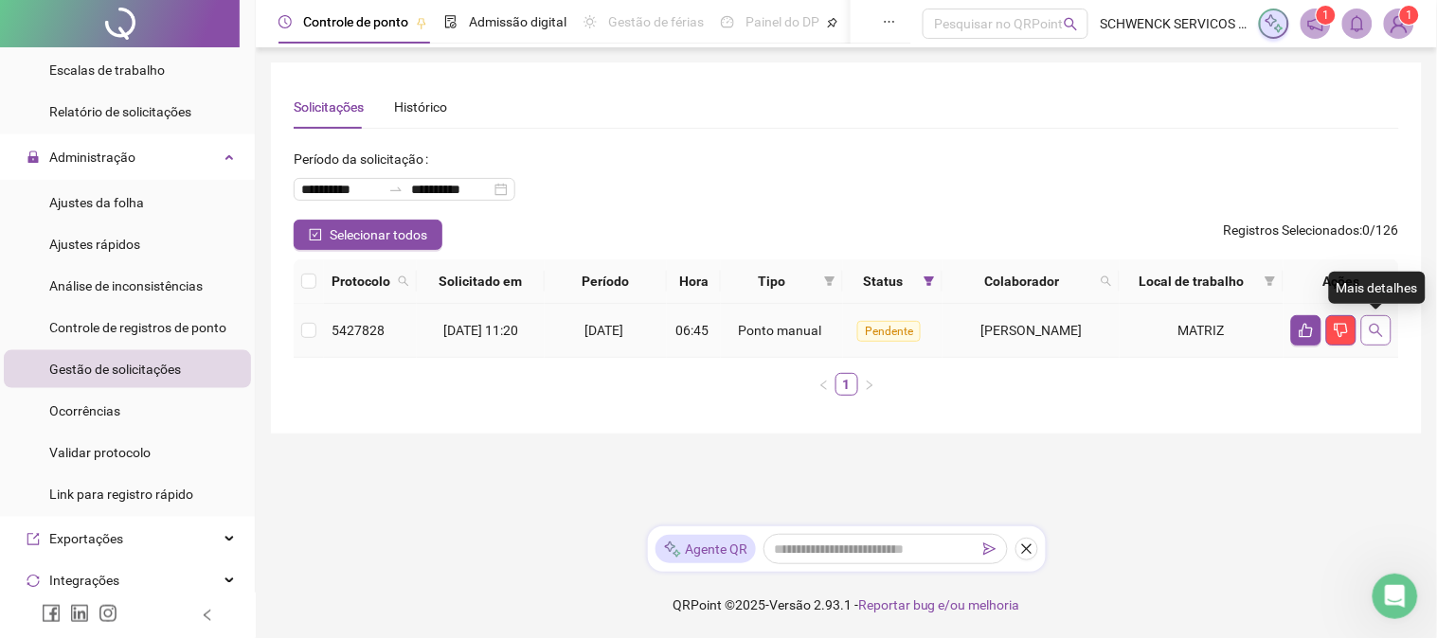
click at [1371, 332] on icon "search" at bounding box center [1376, 330] width 13 height 13
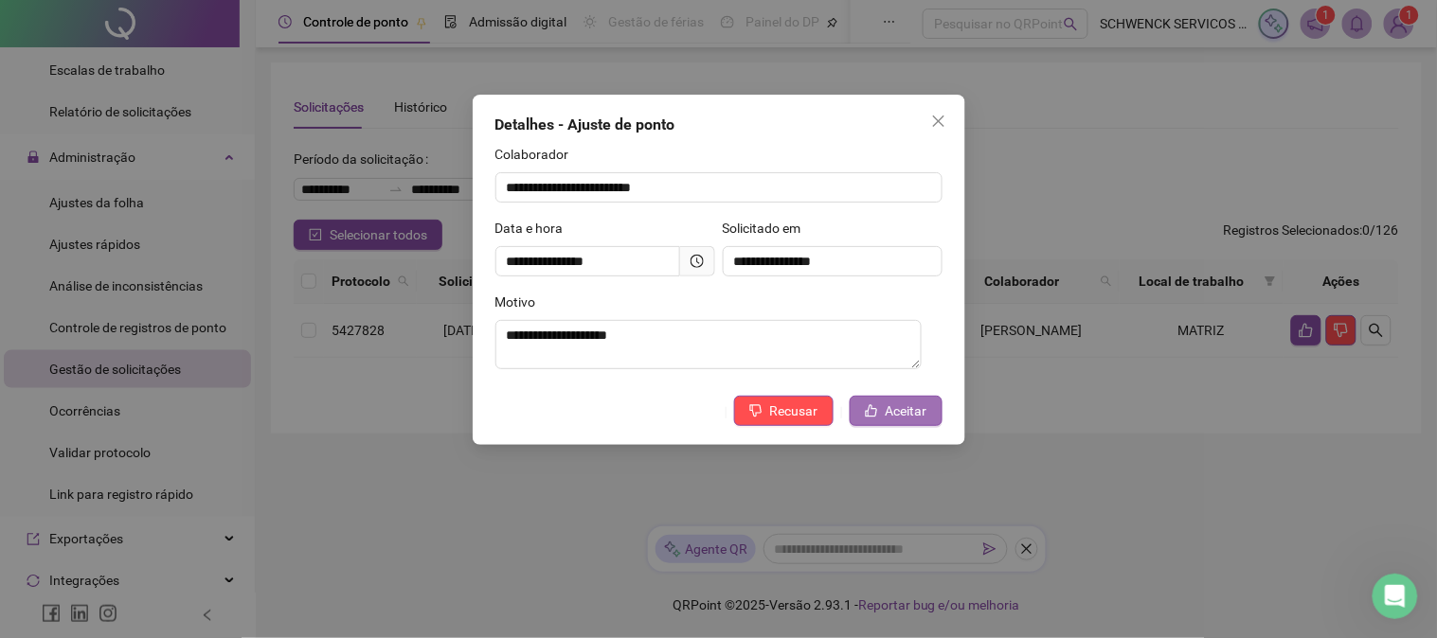
click at [906, 403] on span "Aceitar" at bounding box center [907, 411] width 42 height 21
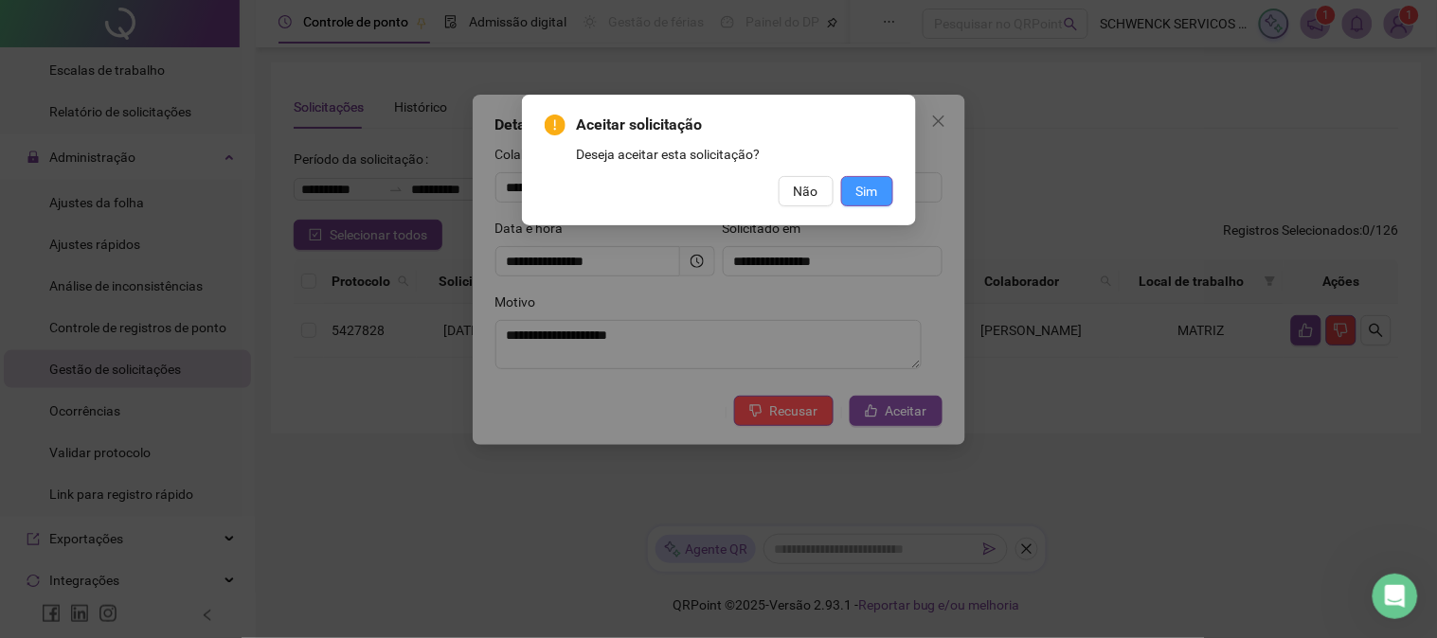
click at [881, 193] on button "Sim" at bounding box center [867, 191] width 52 height 30
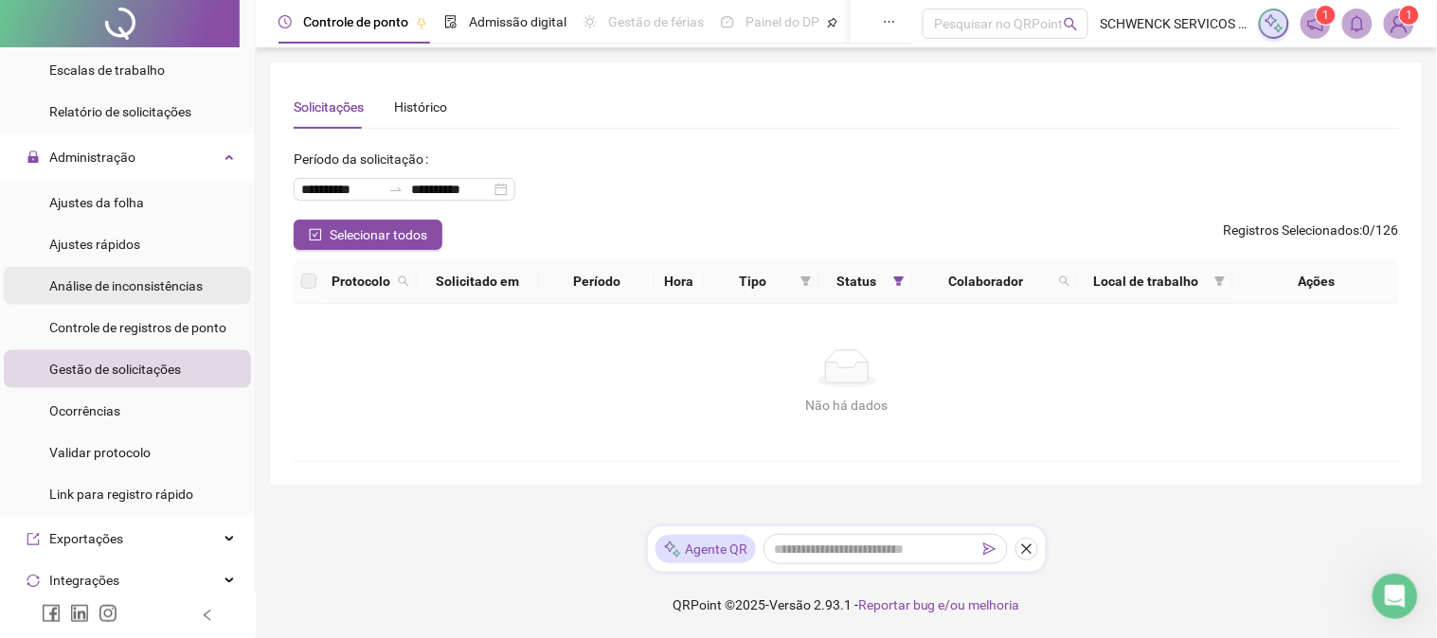
click at [142, 284] on span "Análise de inconsistências" at bounding box center [125, 285] width 153 height 15
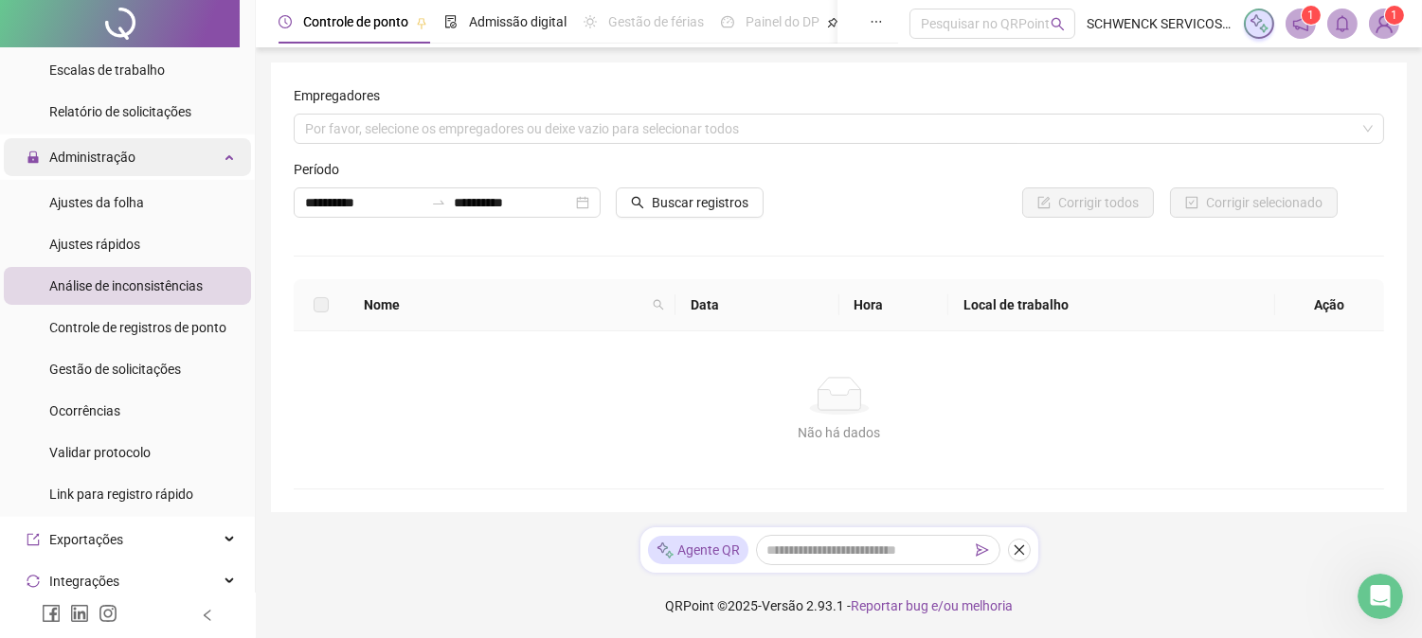
click at [125, 152] on span "Administração" at bounding box center [92, 157] width 86 height 15
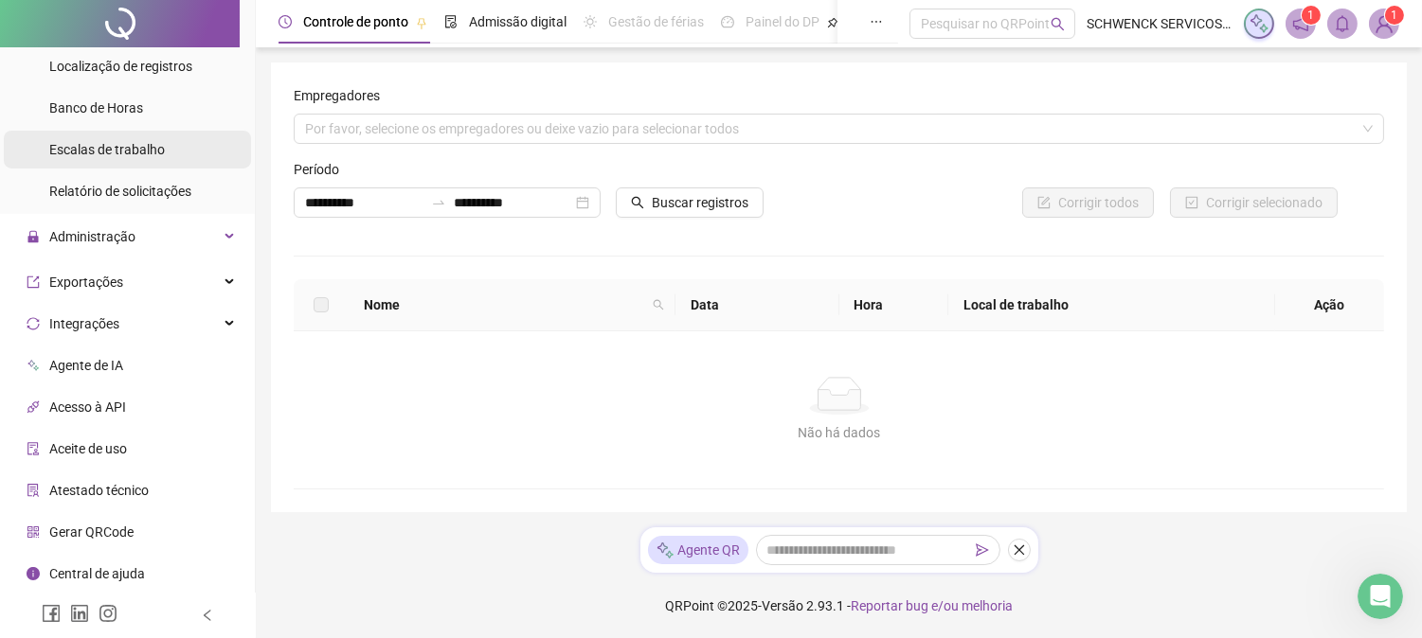
scroll to position [336, 0]
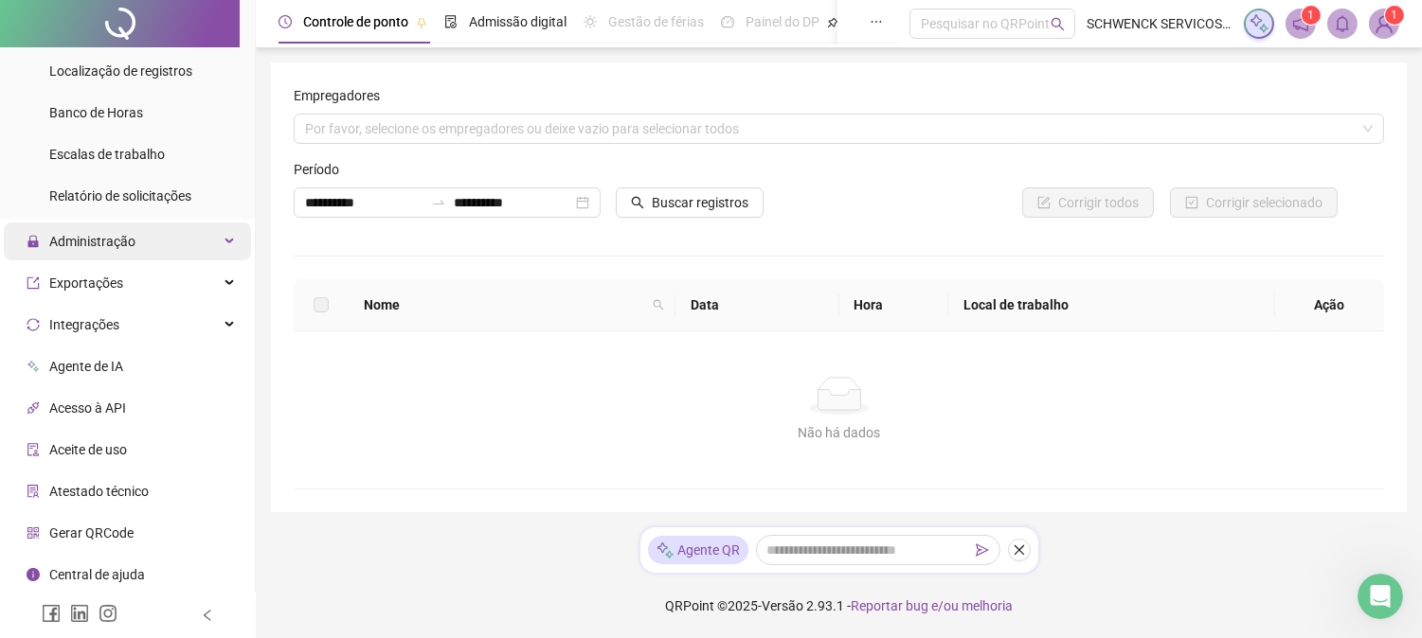
click at [100, 246] on span "Administração" at bounding box center [92, 241] width 86 height 15
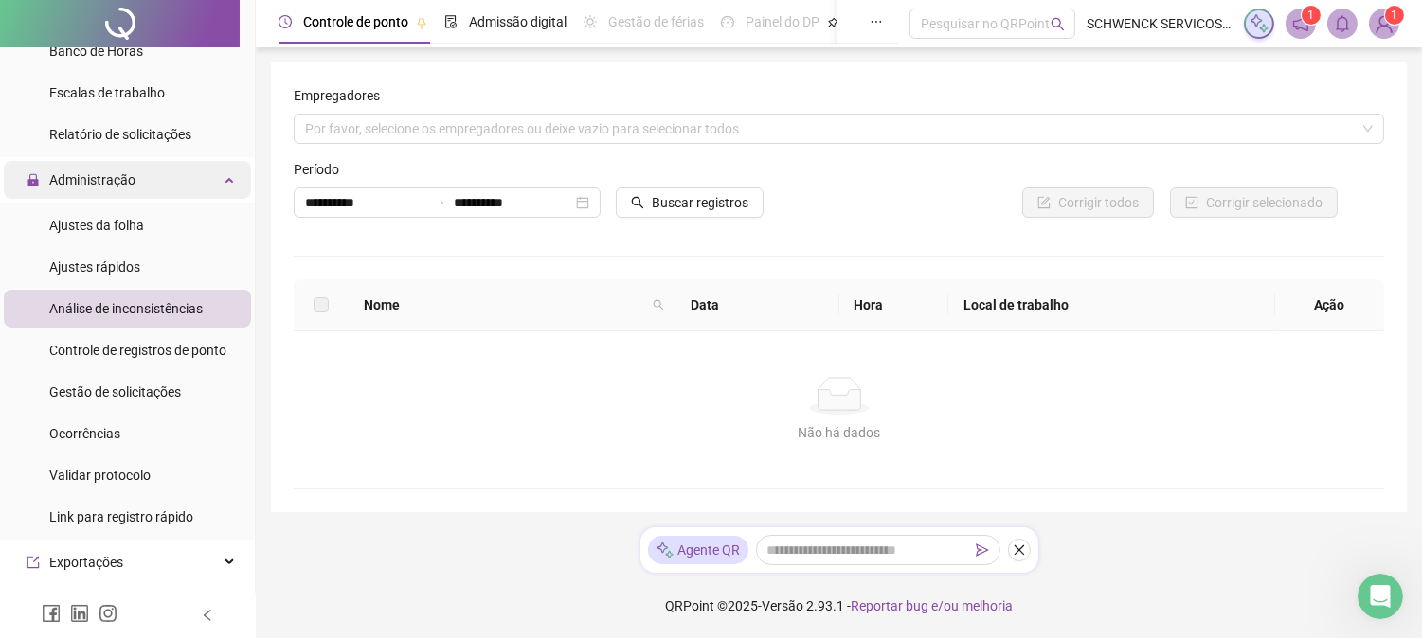
scroll to position [421, 0]
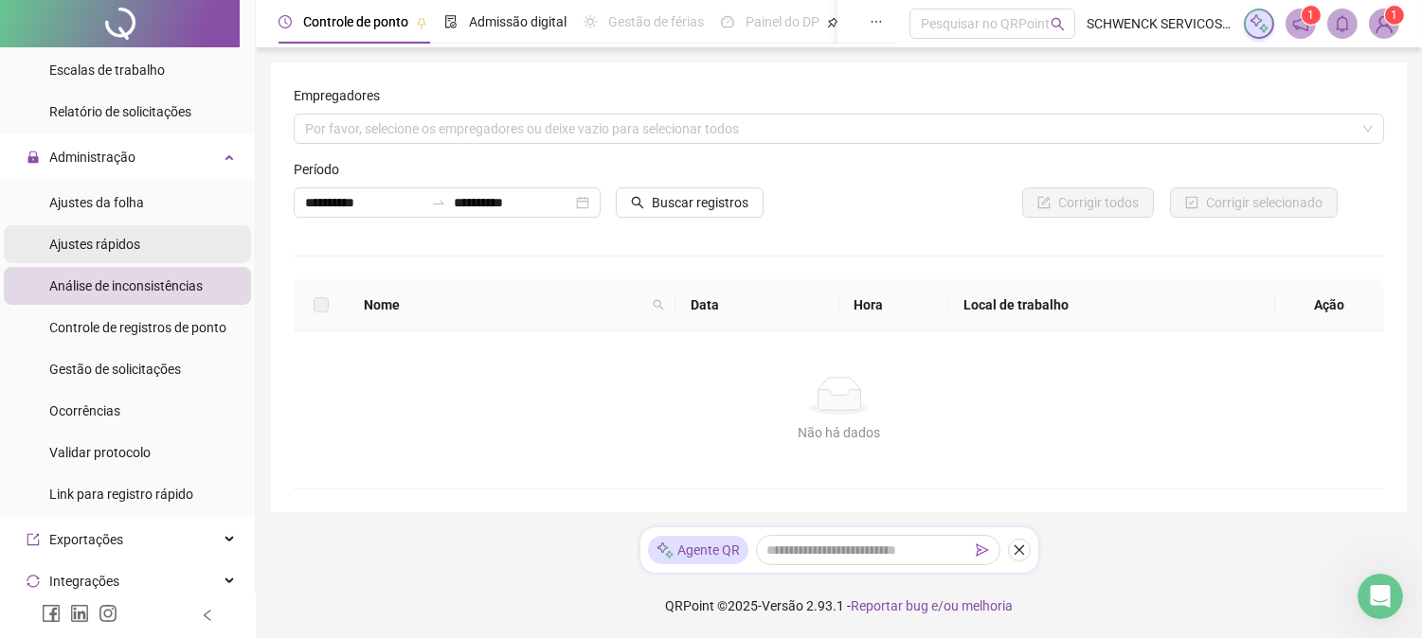
click at [100, 249] on span "Ajustes rápidos" at bounding box center [94, 244] width 91 height 15
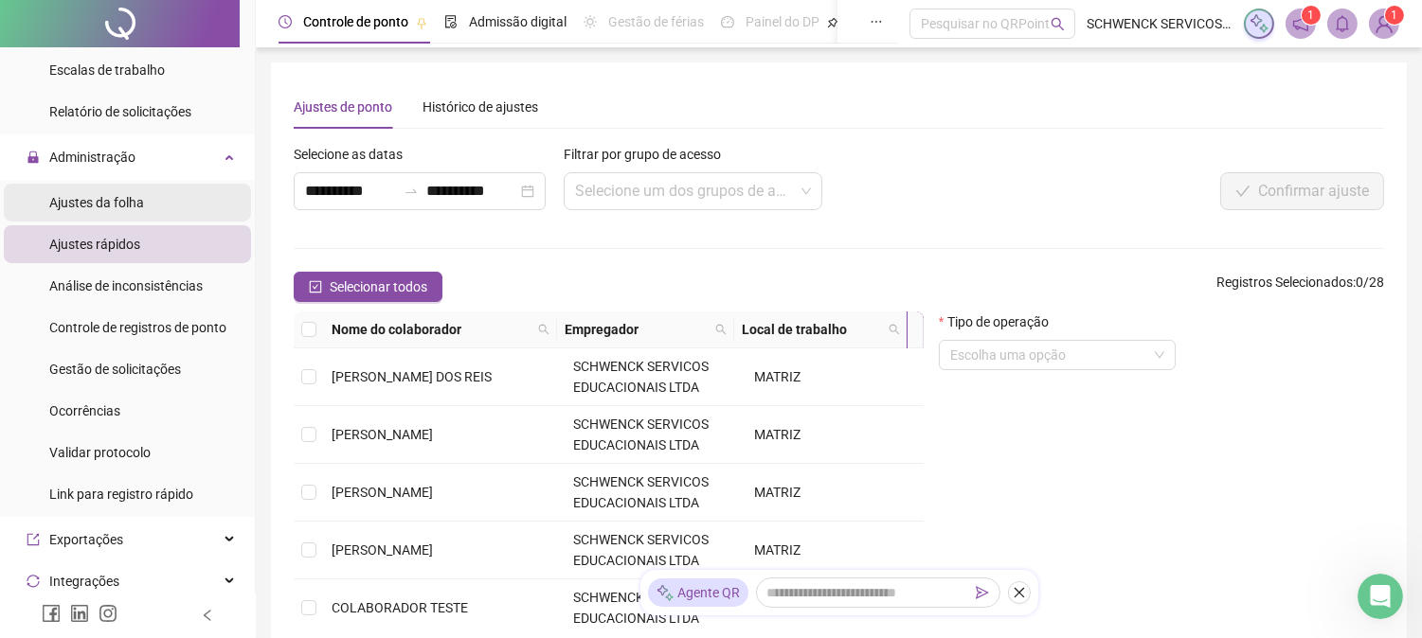
click at [109, 203] on span "Ajustes da folha" at bounding box center [96, 202] width 95 height 15
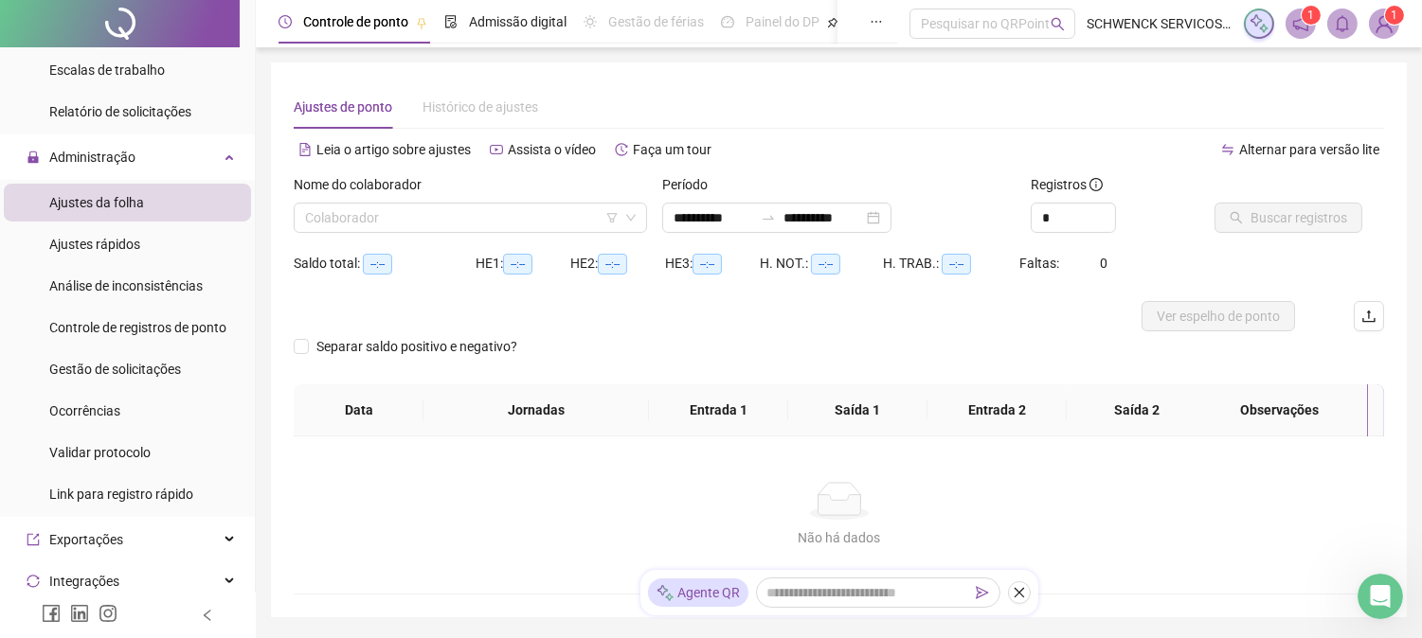
type input "**********"
click at [525, 237] on div "Nome do colaborador Colaborador" at bounding box center [470, 211] width 368 height 74
click at [525, 225] on input "search" at bounding box center [462, 218] width 314 height 28
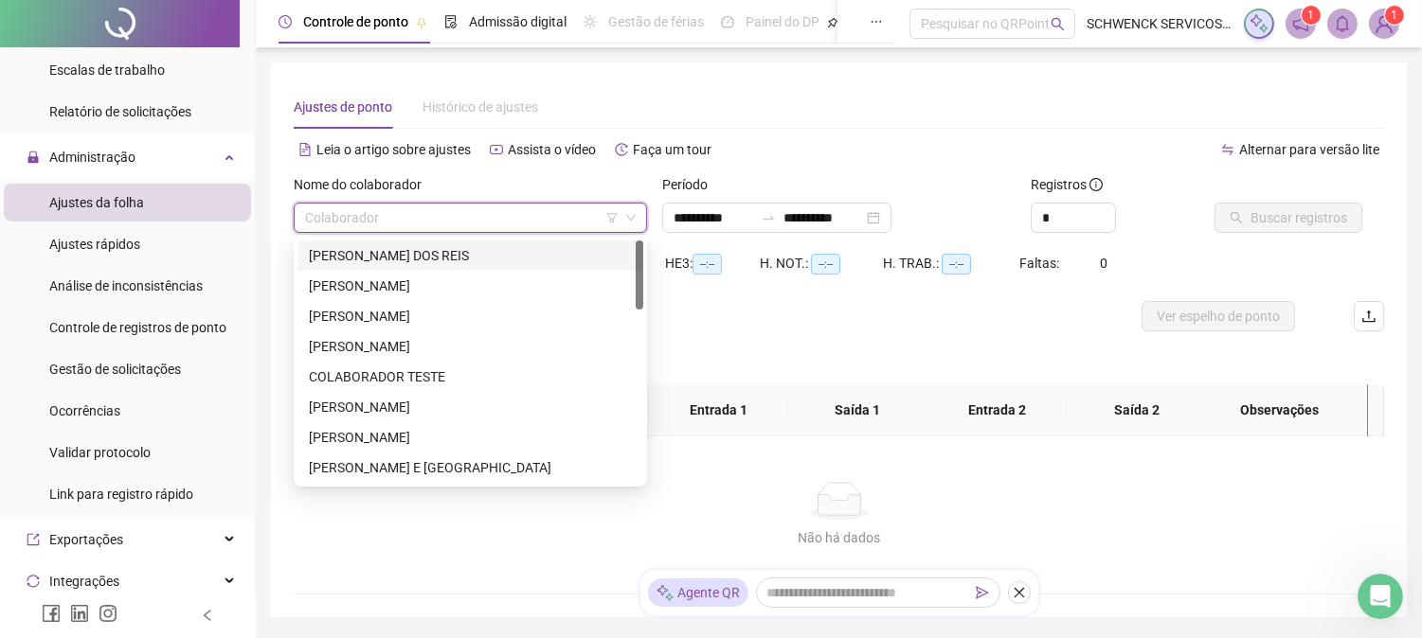
click at [502, 256] on div "[PERSON_NAME] DOS REIS" at bounding box center [470, 255] width 323 height 21
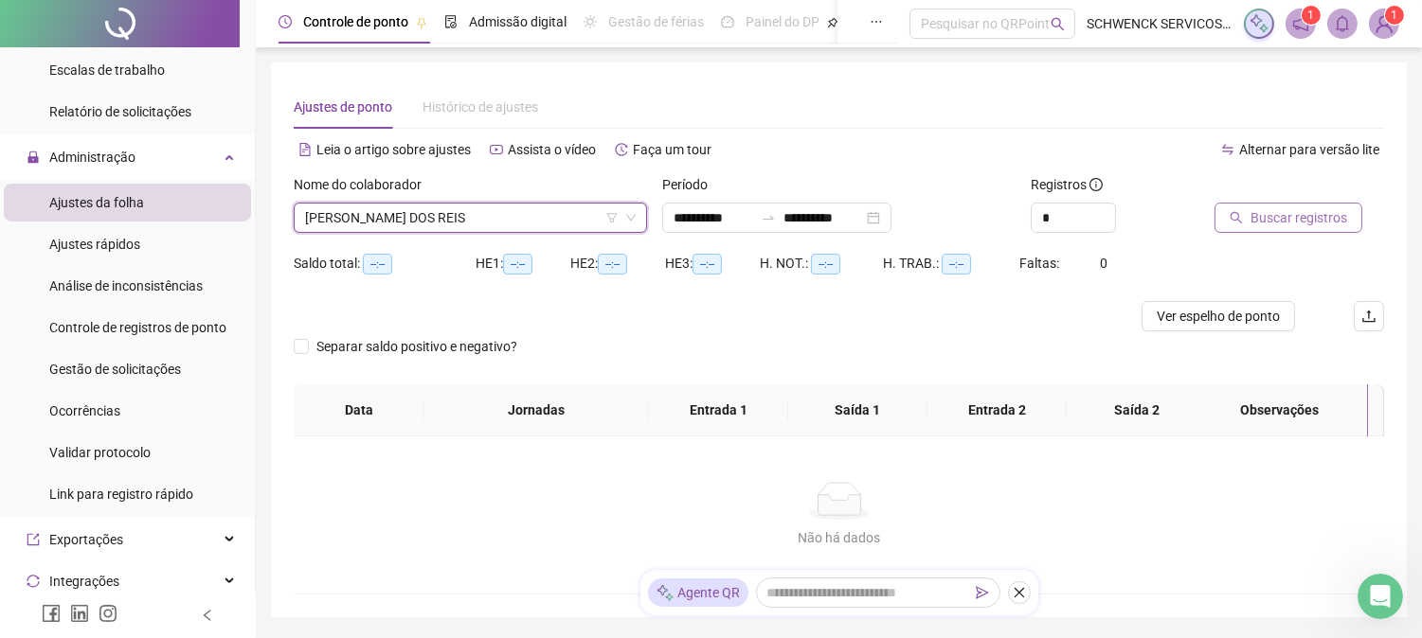
click at [1345, 227] on button "Buscar registros" at bounding box center [1288, 218] width 148 height 30
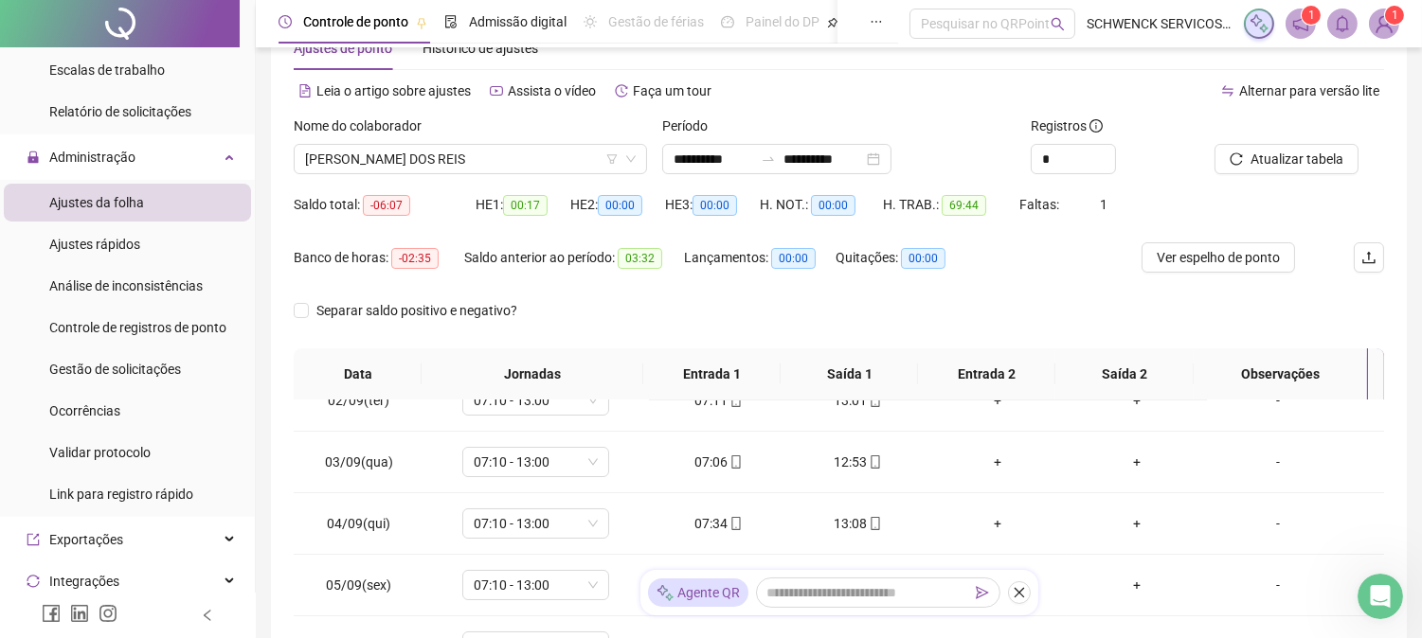
scroll to position [105, 0]
